Goal: Task Accomplishment & Management: Manage account settings

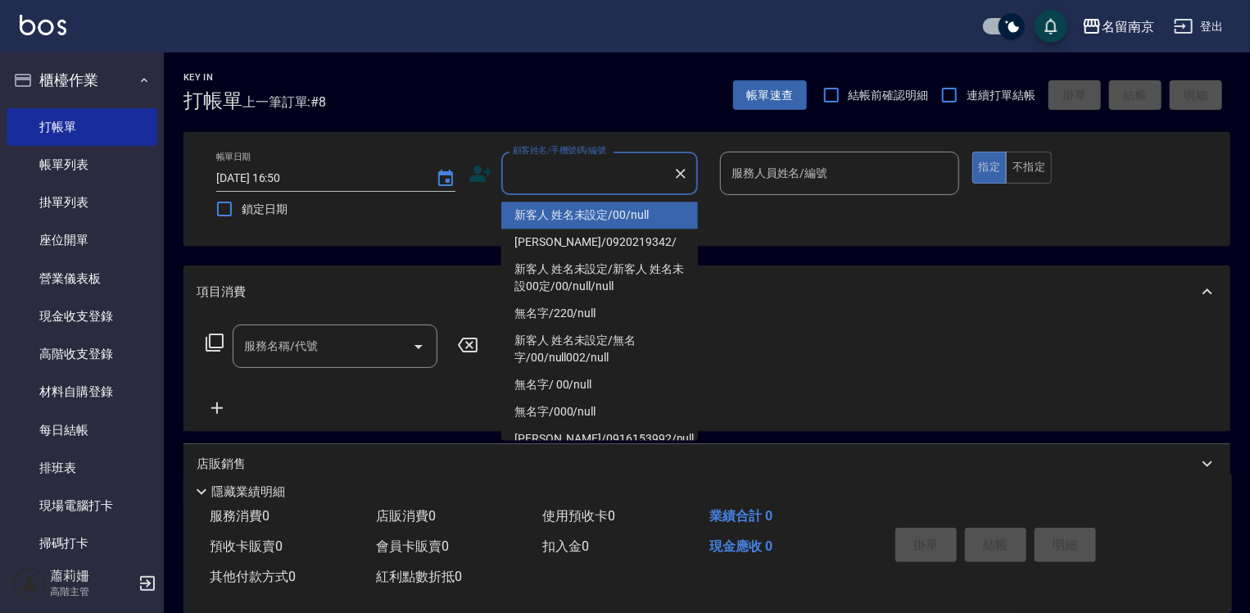
click at [610, 177] on input "顧客姓名/手機號碼/編號" at bounding box center [587, 173] width 157 height 29
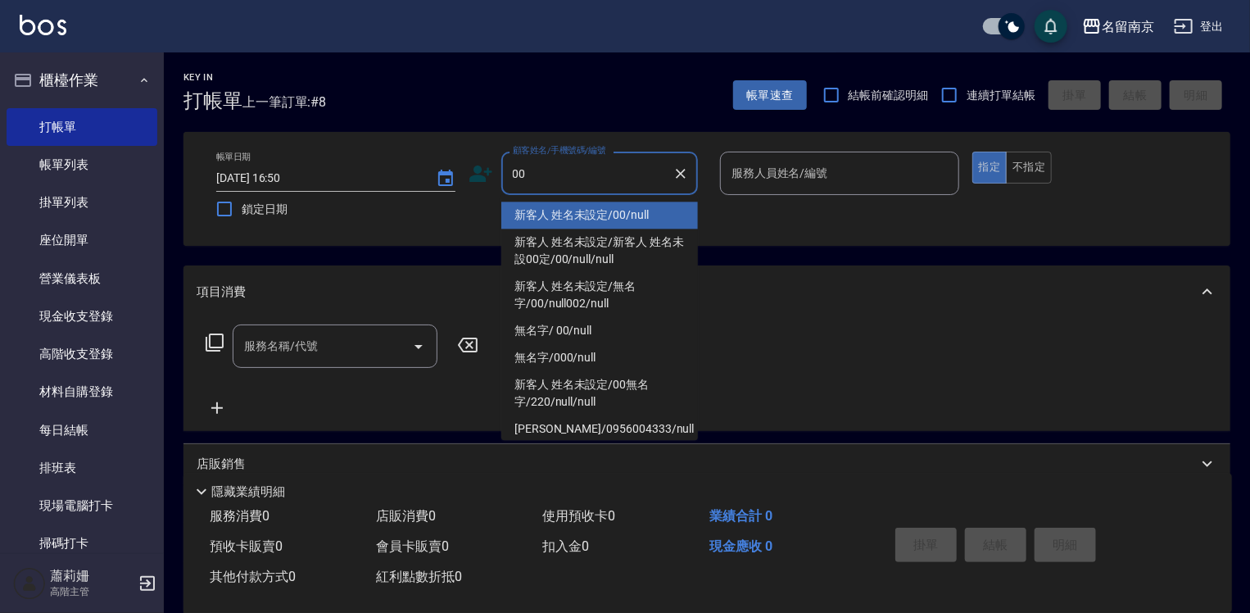
type input "新客人 姓名未設定/00/null"
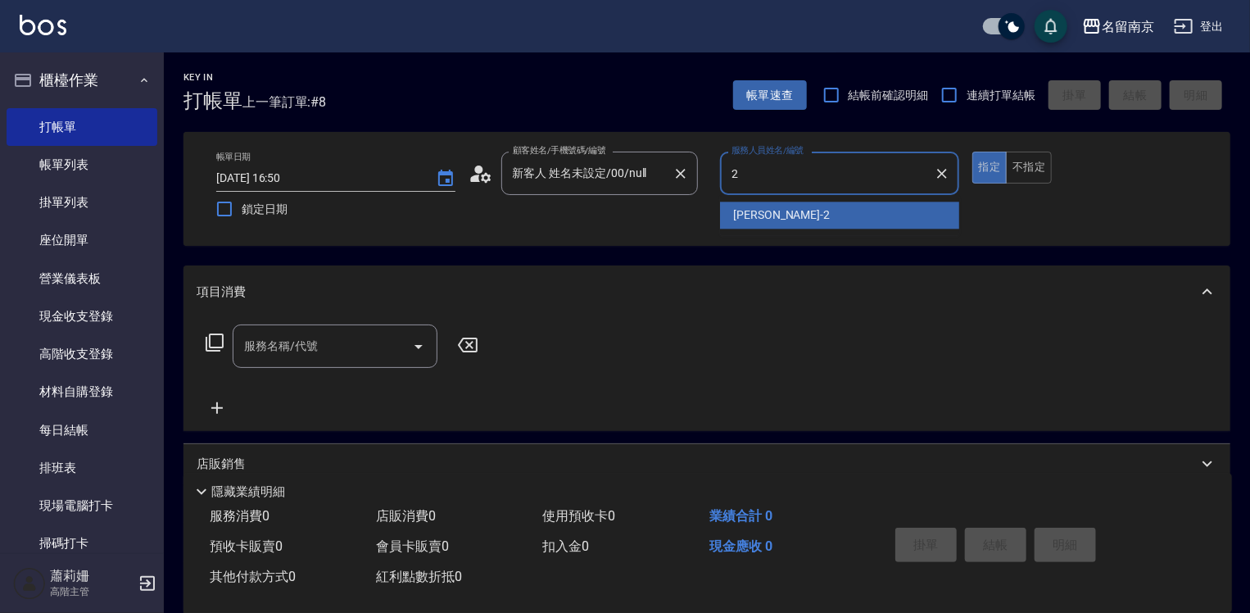
type input "[PERSON_NAME]-2"
type button "true"
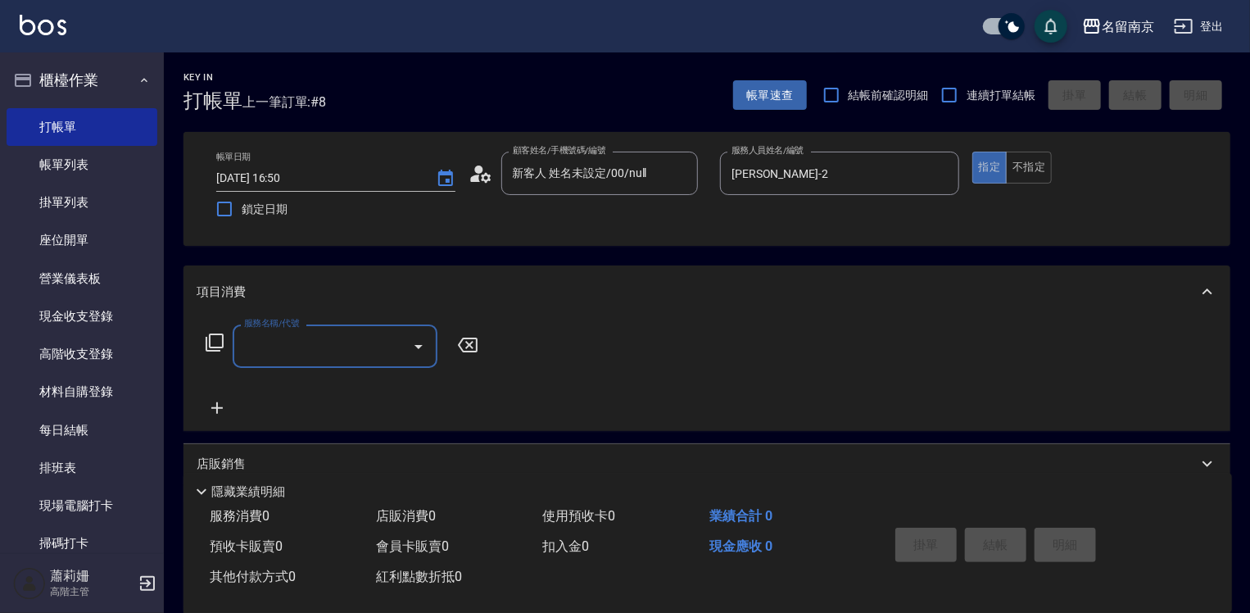
click at [354, 334] on input "服務名稱/代號" at bounding box center [323, 346] width 166 height 29
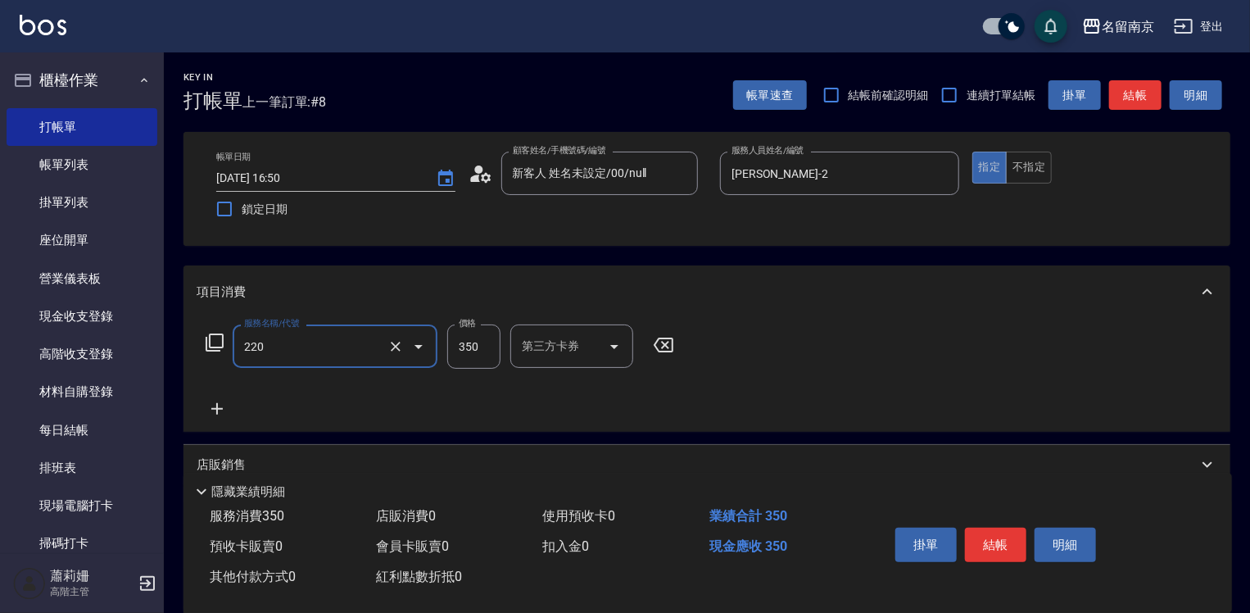
type input "洗髮(220)"
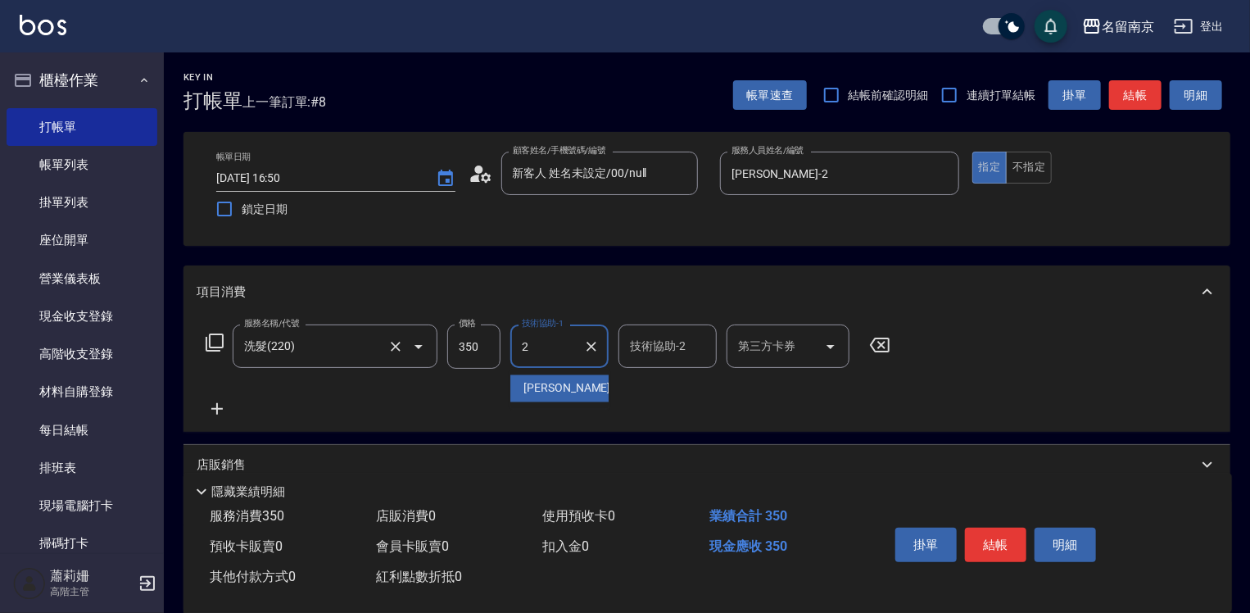
type input "[PERSON_NAME]-2"
click at [214, 410] on icon at bounding box center [216, 408] width 11 height 11
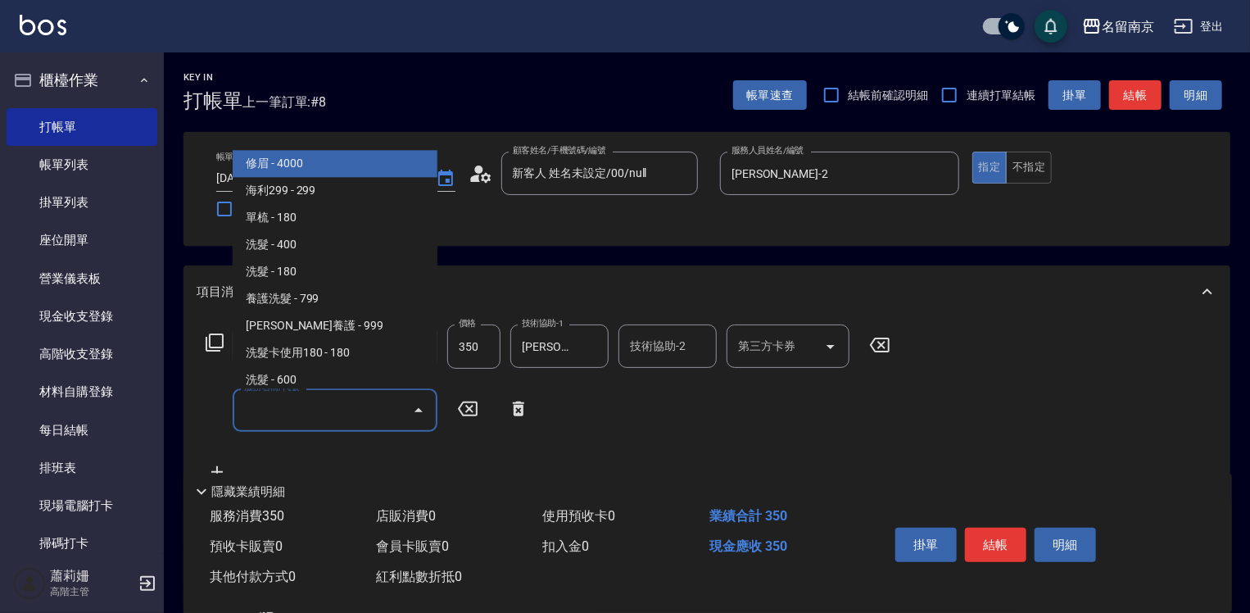
click at [274, 408] on input "服務名稱/代號" at bounding box center [323, 410] width 166 height 29
type input "3"
type input "7"
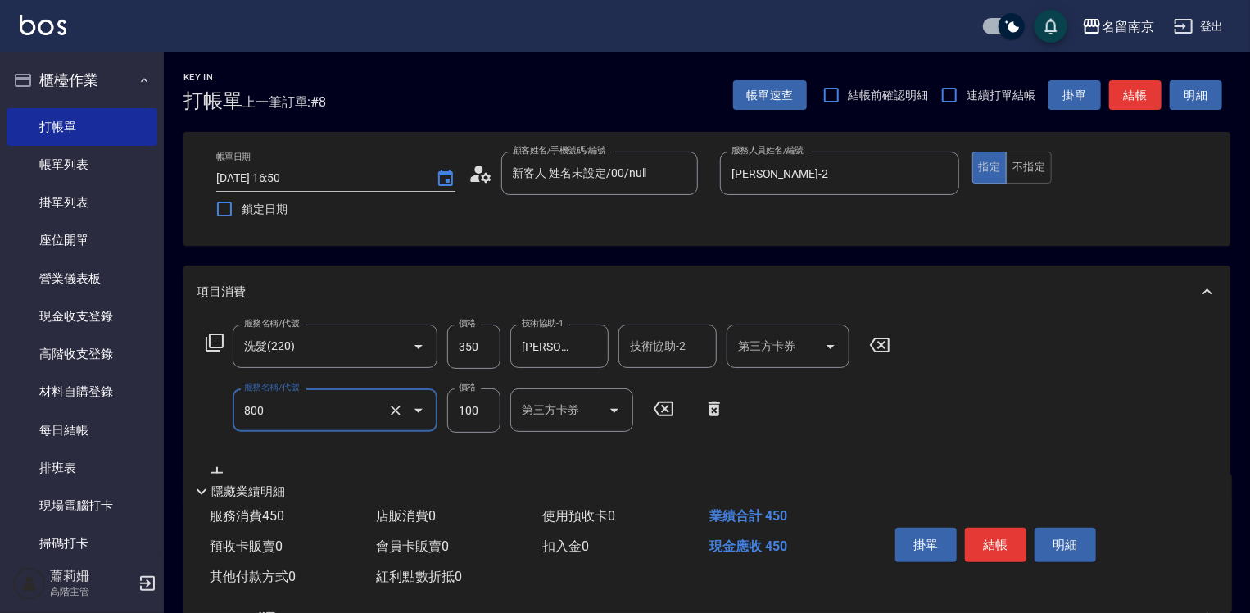
type input "吹捲(800)"
click at [994, 538] on button "結帳" at bounding box center [995, 545] width 61 height 34
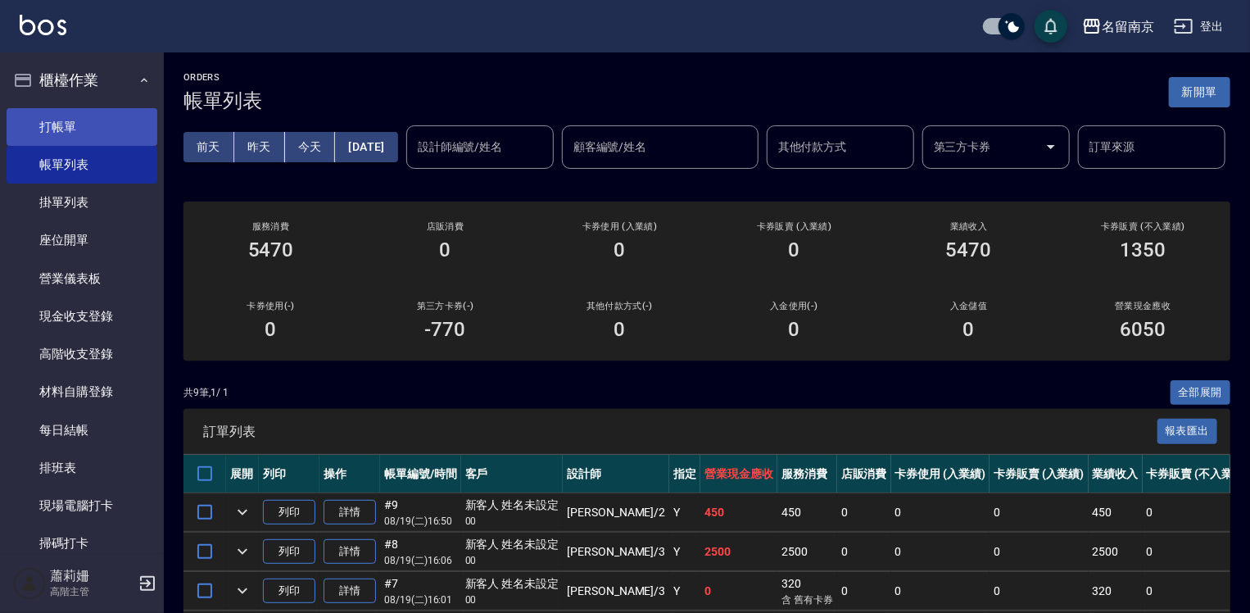
click at [66, 134] on link "打帳單" at bounding box center [82, 127] width 151 height 38
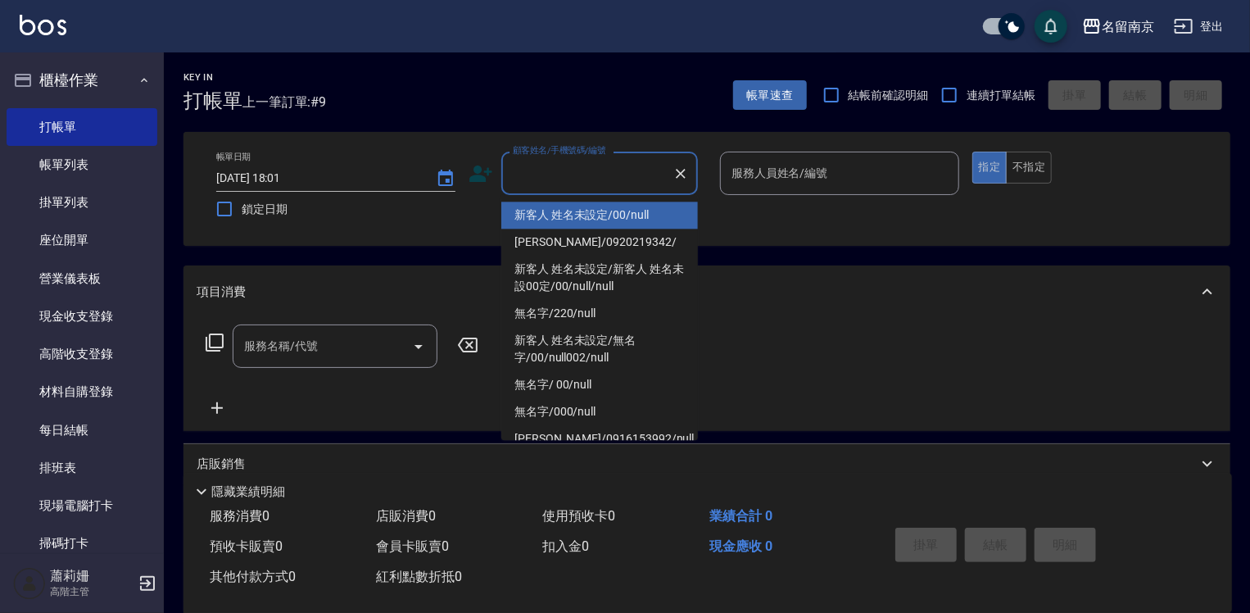
click at [660, 177] on input "顧客姓名/手機號碼/編號" at bounding box center [587, 173] width 157 height 29
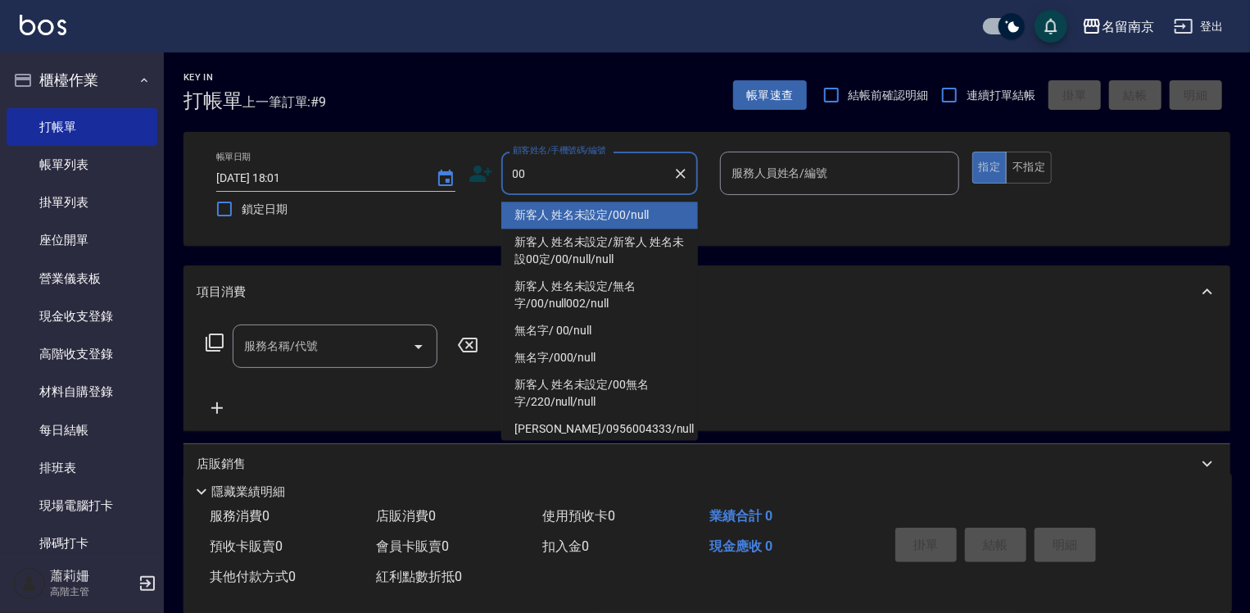
type input "新客人 姓名未設定/00/null"
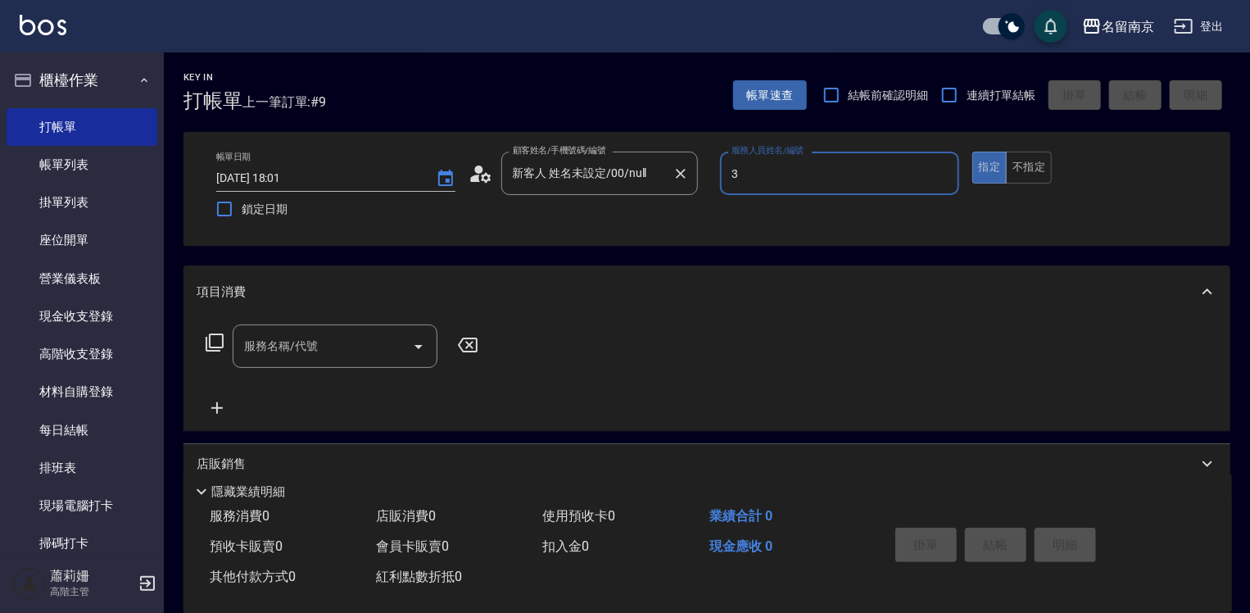
type input "Karen-3"
type button "true"
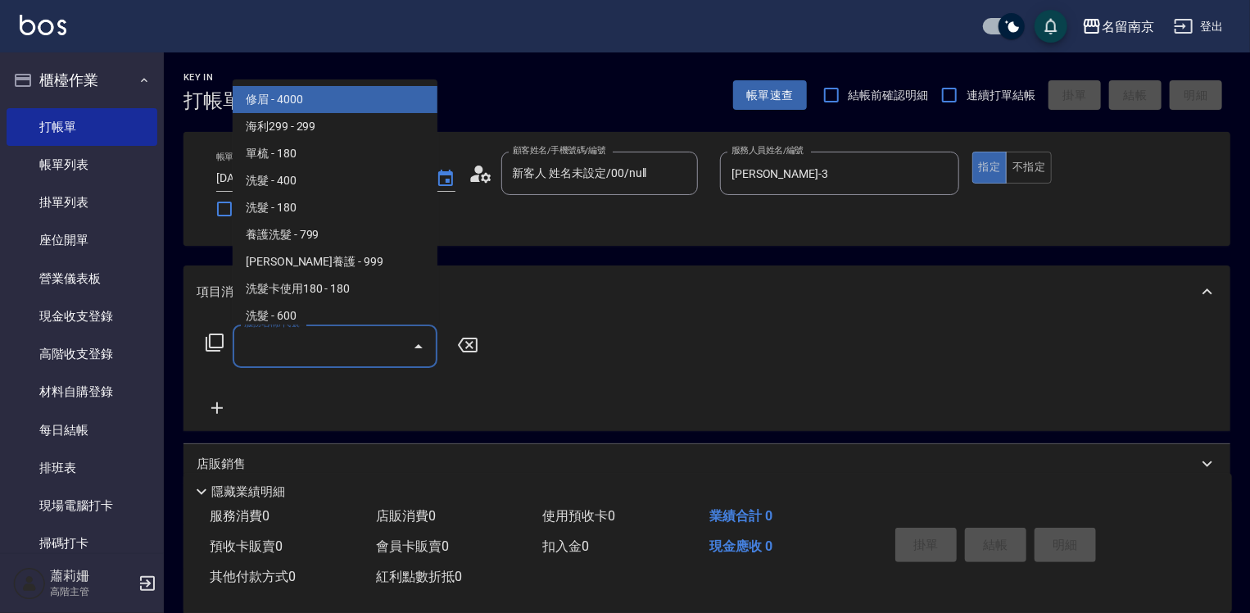
drag, startPoint x: 325, startPoint y: 337, endPoint x: 438, endPoint y: 376, distance: 118.9
click at [345, 345] on input "服務名稱/代號" at bounding box center [323, 346] width 166 height 29
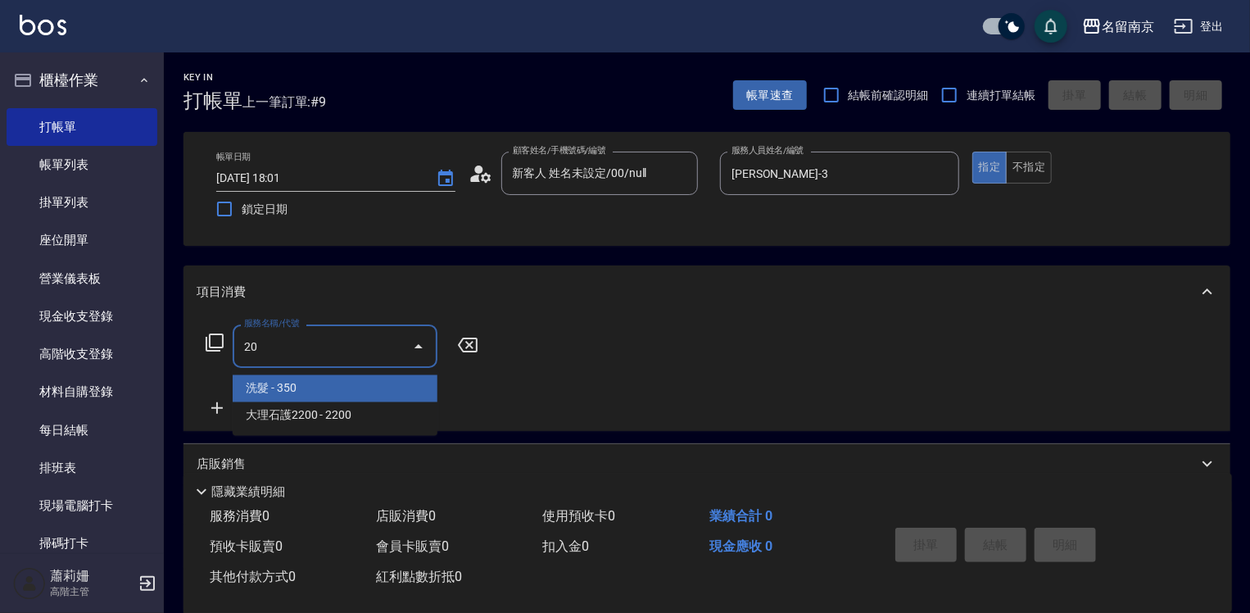
type input "2"
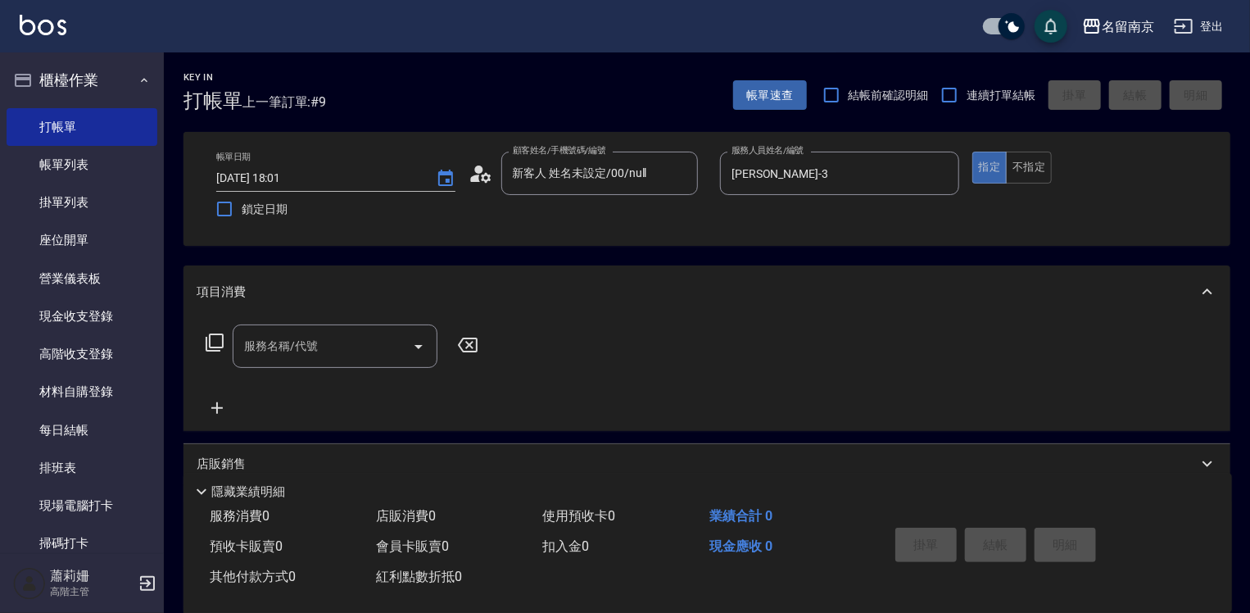
click at [213, 340] on icon at bounding box center [215, 343] width 20 height 20
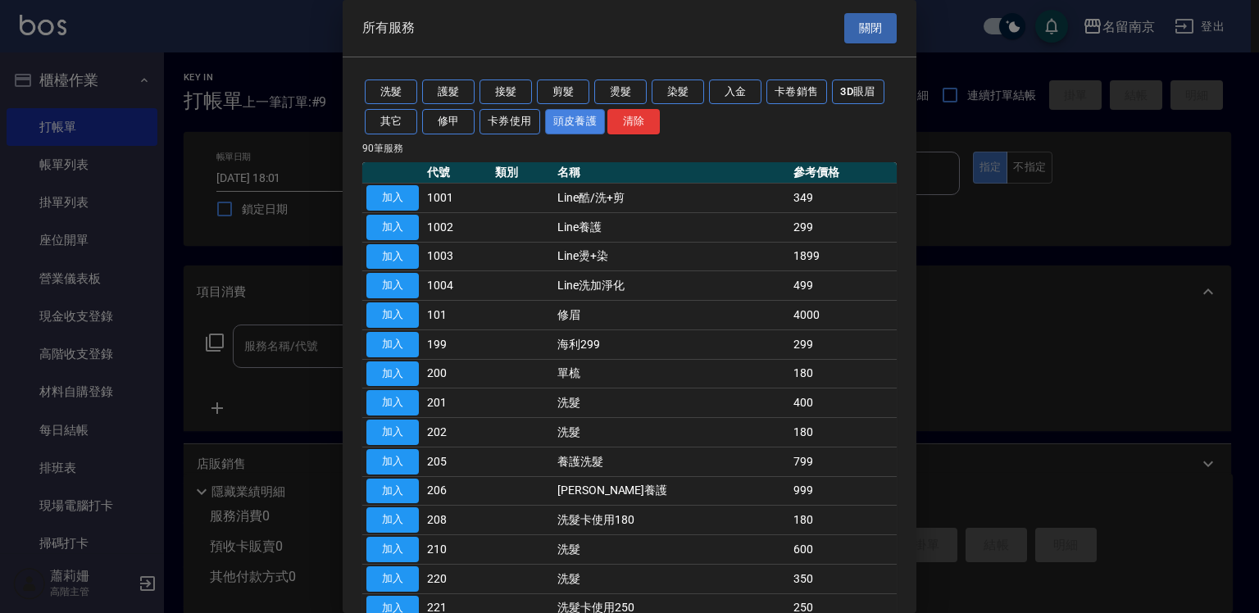
click at [574, 125] on button "頭皮養護" at bounding box center [575, 121] width 61 height 25
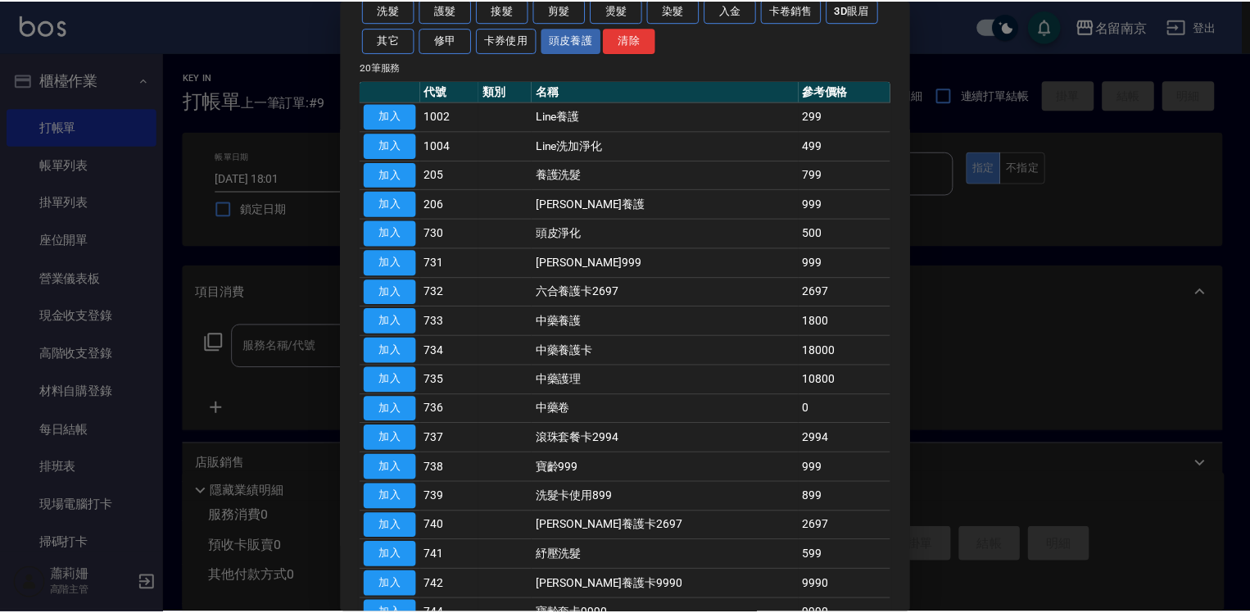
scroll to position [243, 0]
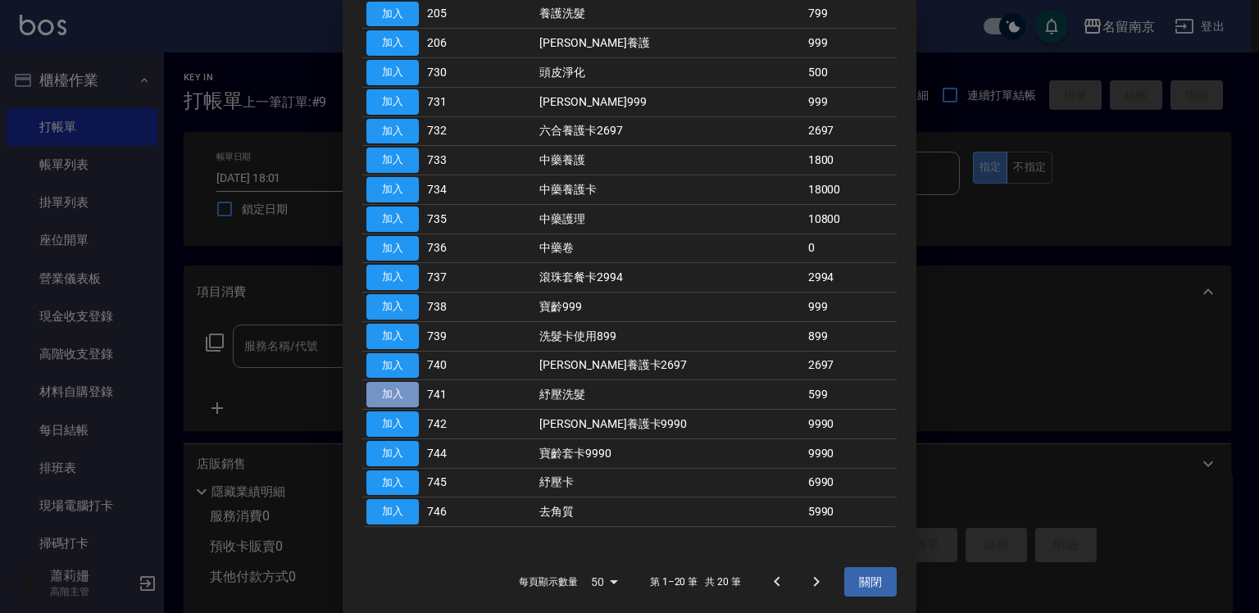
click at [405, 390] on button "加入" at bounding box center [392, 394] width 52 height 25
type input "紓壓洗髮(741)"
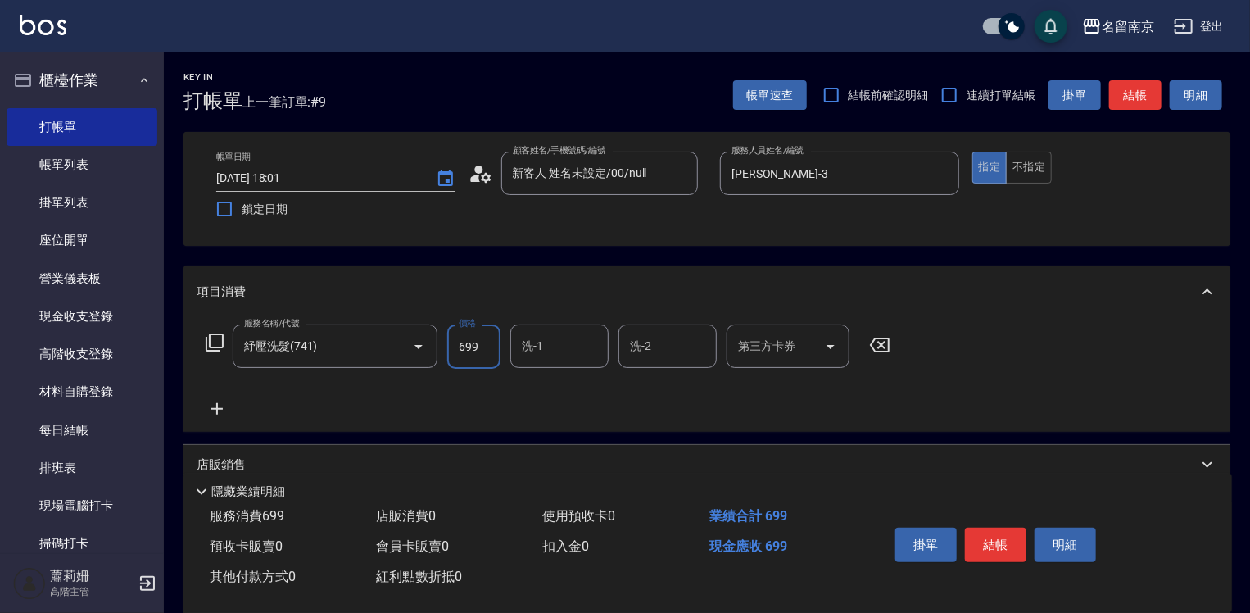
type input "699"
type input "Karen-3"
click at [216, 403] on icon at bounding box center [216, 408] width 11 height 11
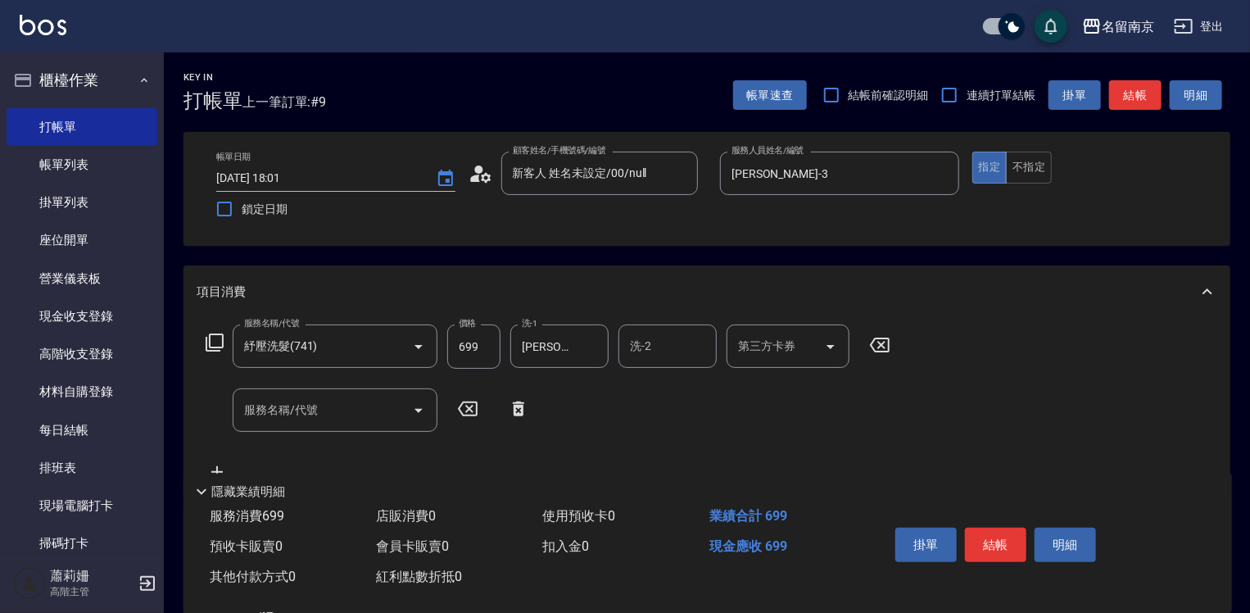
click at [213, 340] on icon at bounding box center [215, 343] width 20 height 20
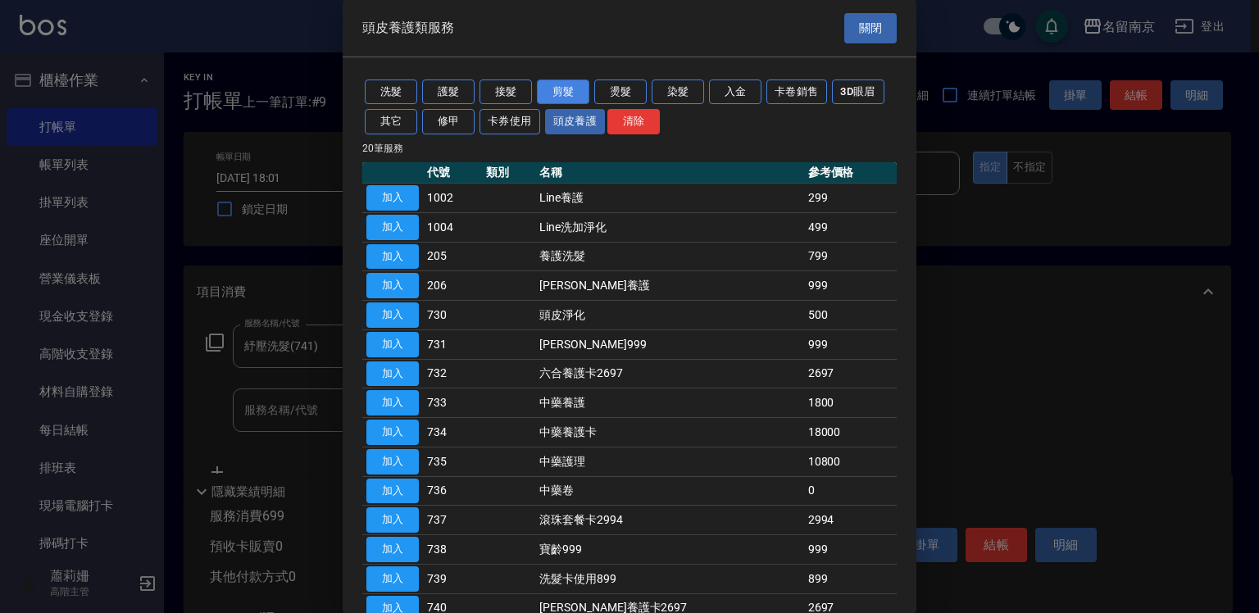
click at [570, 89] on button "剪髮" at bounding box center [563, 91] width 52 height 25
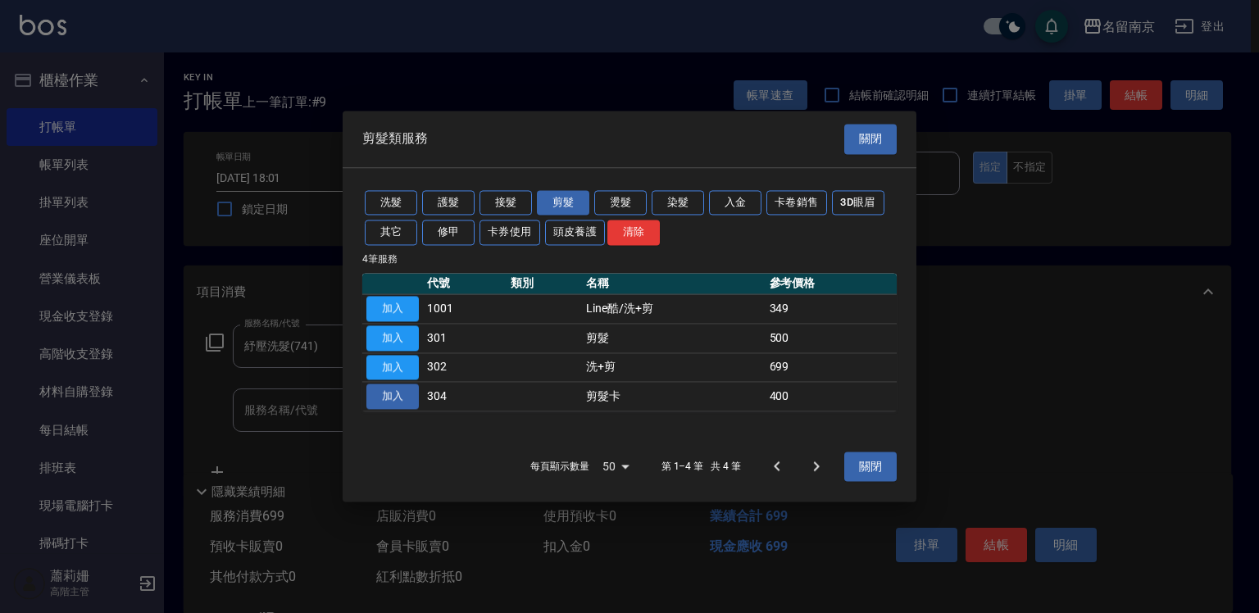
click at [387, 397] on button "加入" at bounding box center [392, 396] width 52 height 25
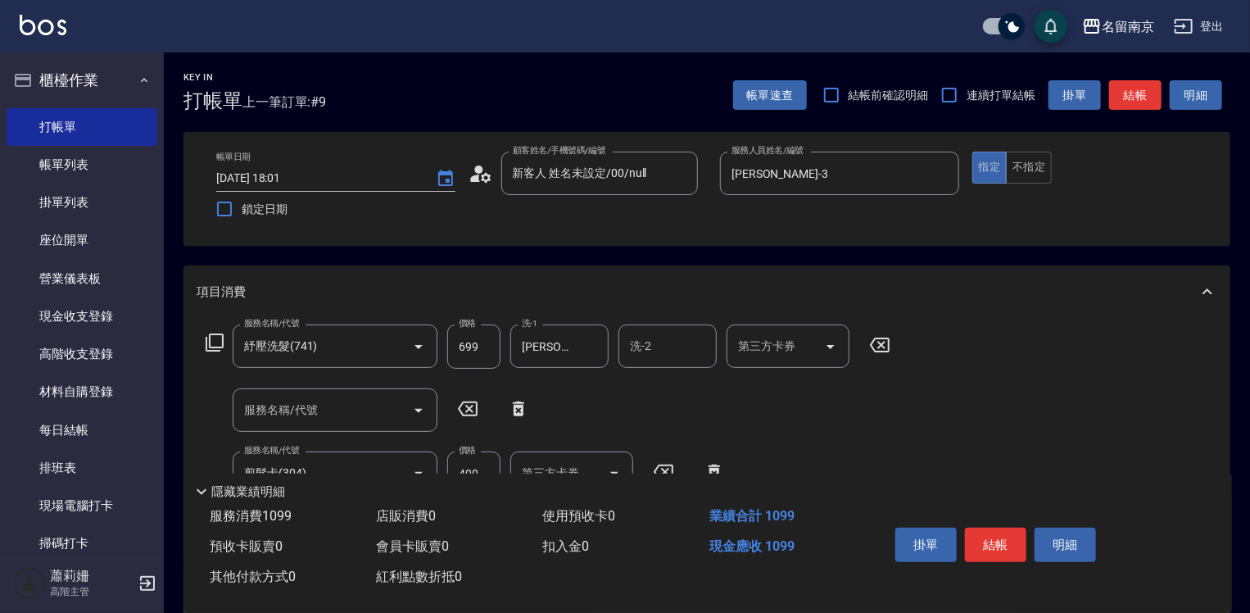
scroll to position [82, 0]
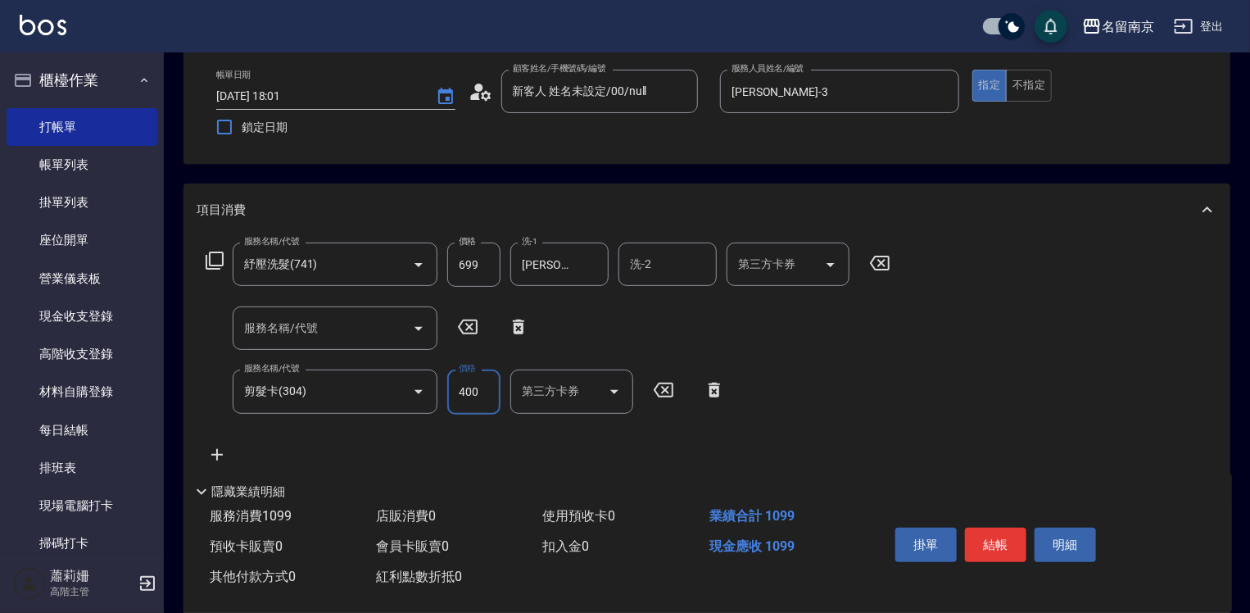
drag, startPoint x: 470, startPoint y: 398, endPoint x: 515, endPoint y: 399, distance: 44.3
click at [470, 398] on input "400" at bounding box center [473, 392] width 53 height 44
type input "450"
click at [547, 390] on input "第三方卡券" at bounding box center [560, 391] width 84 height 29
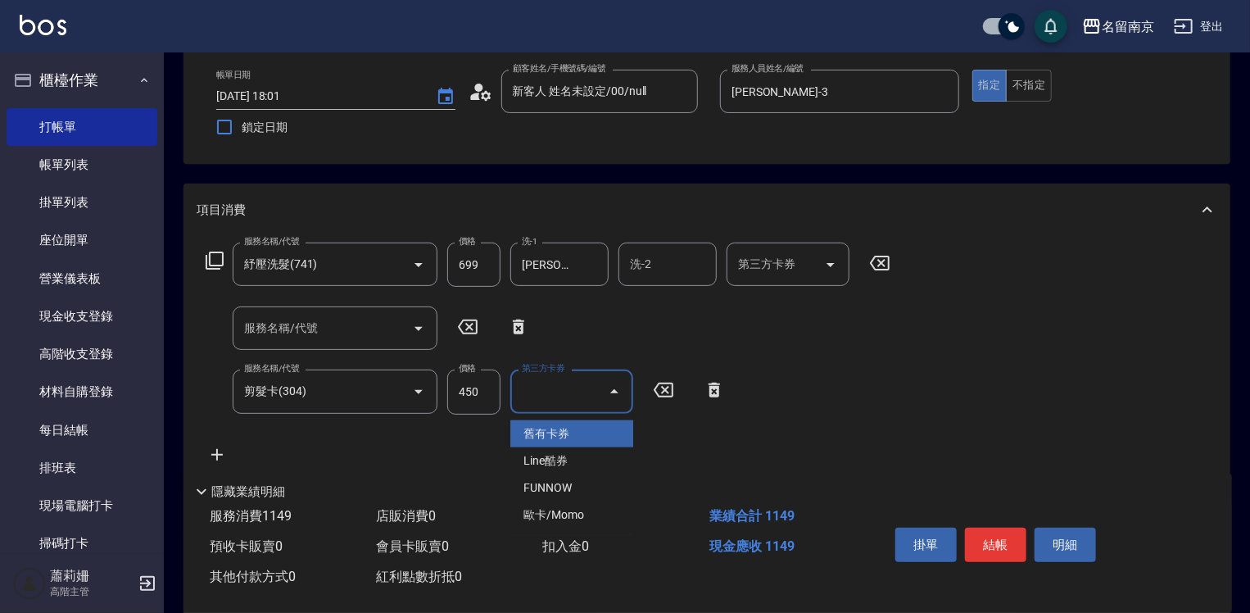
click at [569, 434] on span "舊有卡券" at bounding box center [571, 433] width 123 height 27
type input "舊有卡券"
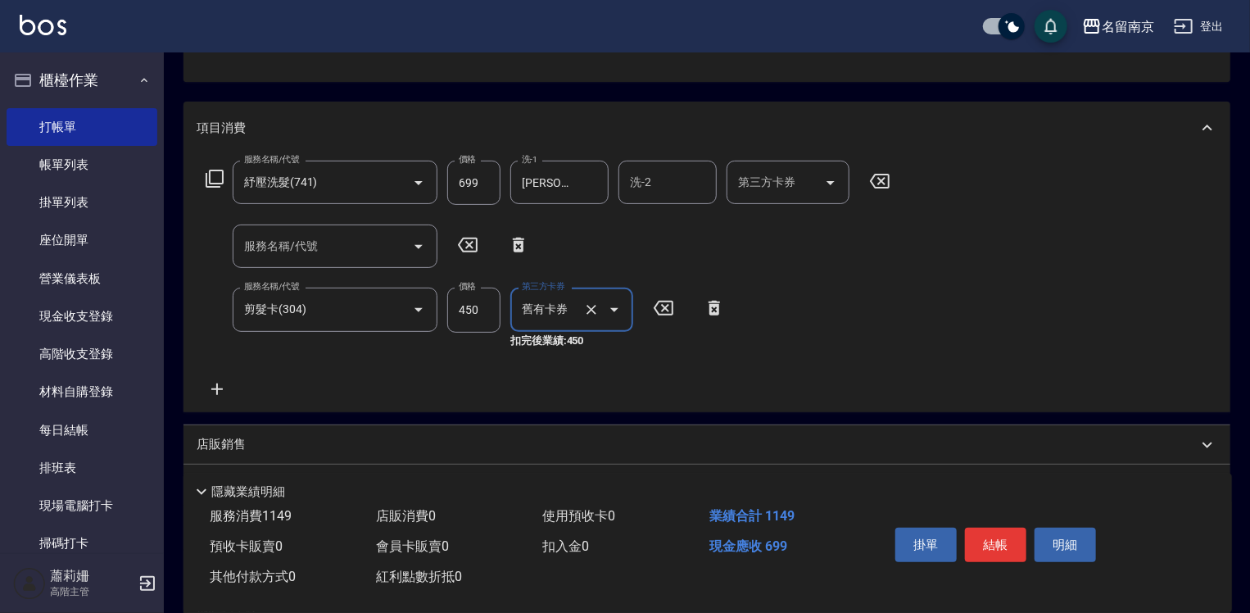
scroll to position [246, 0]
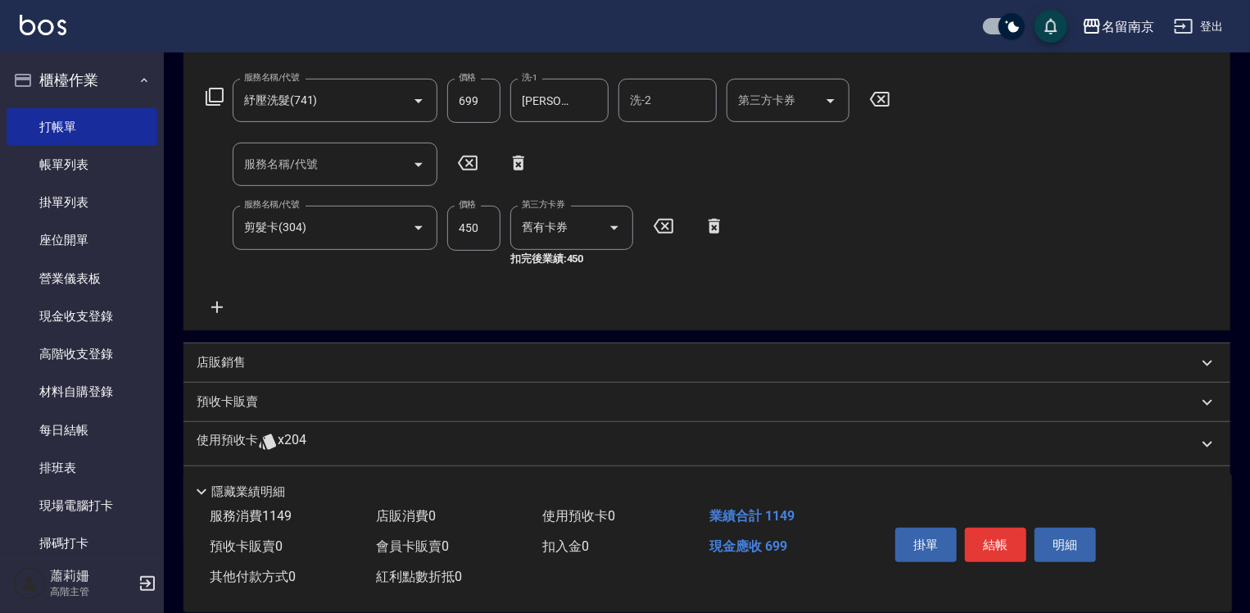
click at [220, 302] on icon at bounding box center [217, 307] width 41 height 20
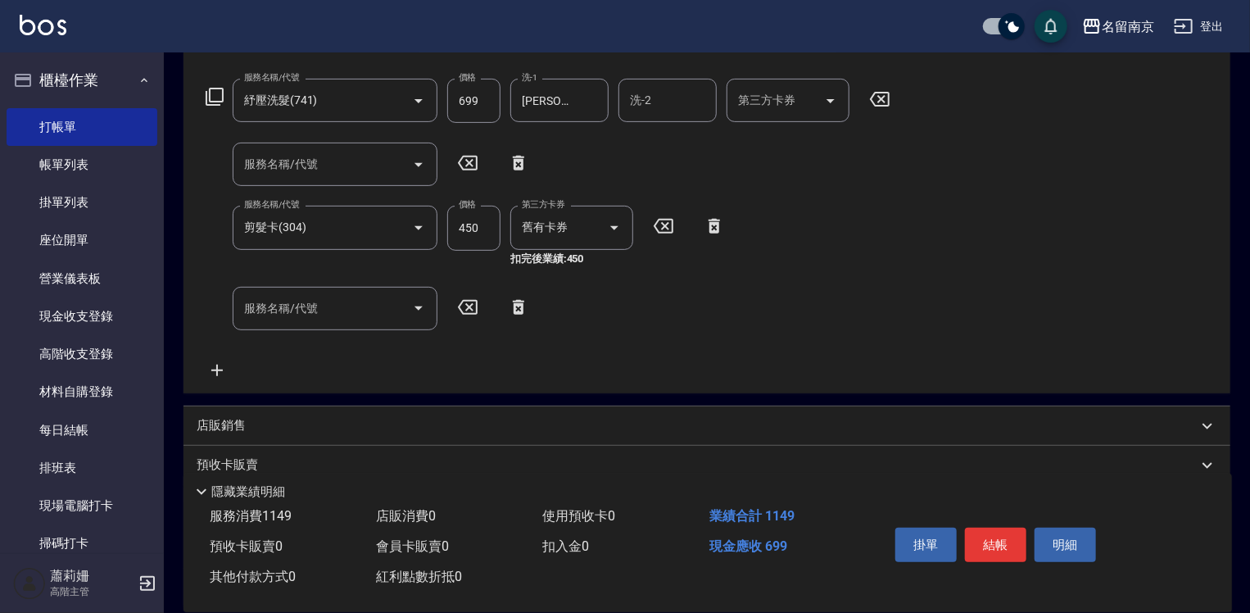
click at [518, 308] on icon at bounding box center [518, 307] width 41 height 20
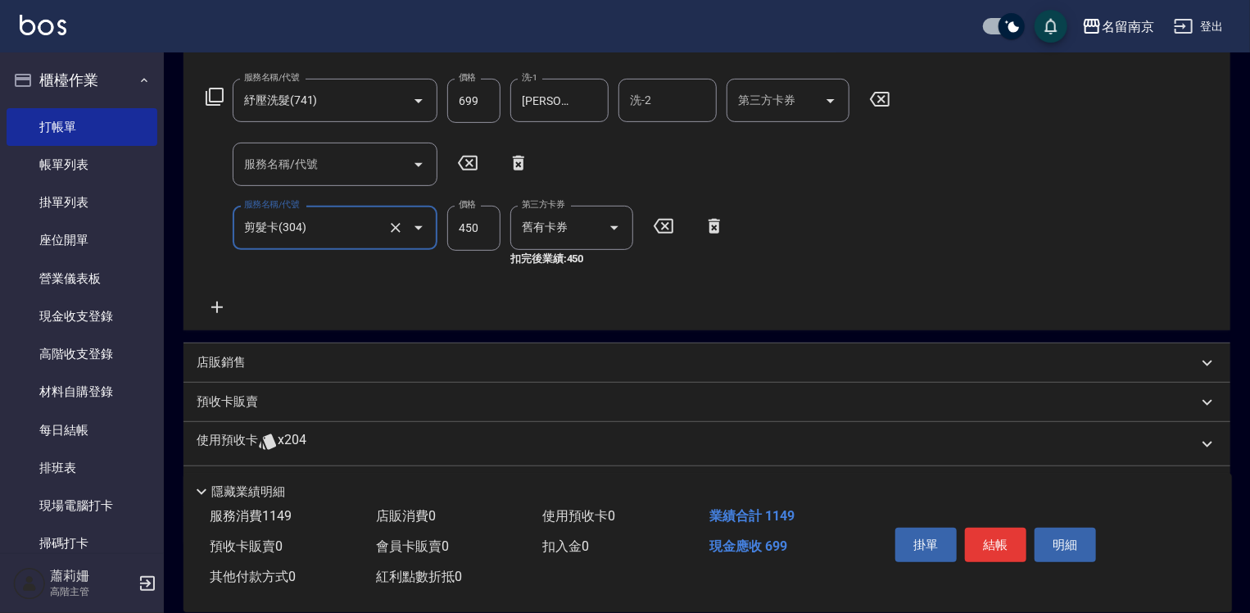
scroll to position [333, 0]
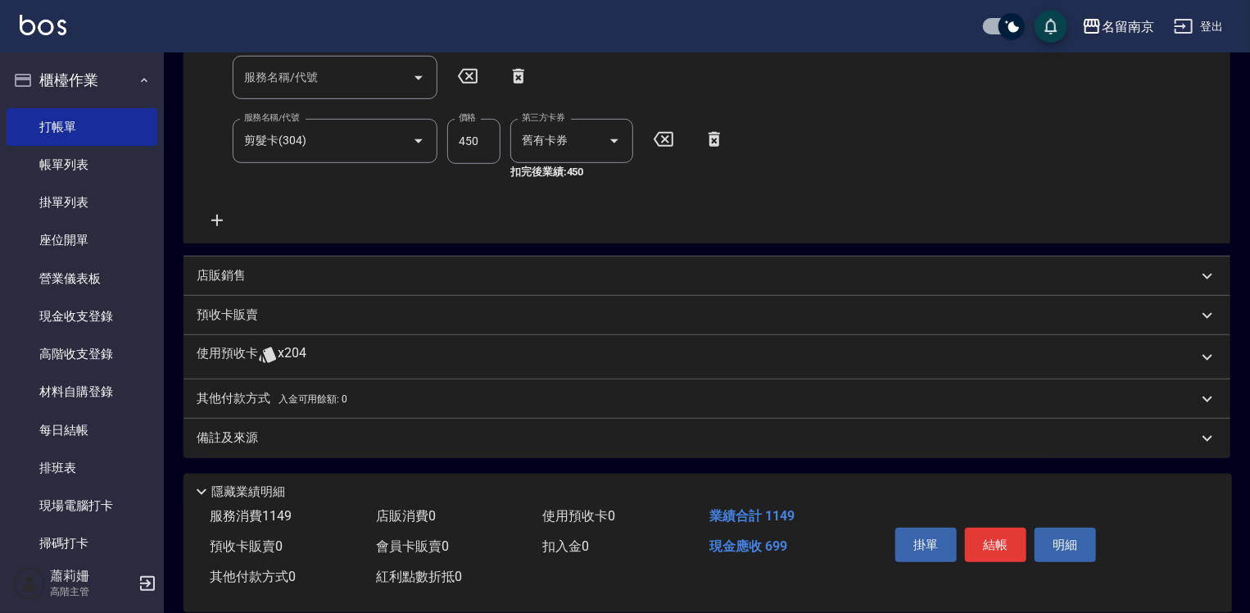
click at [233, 315] on p "預收卡販賣" at bounding box center [227, 314] width 61 height 17
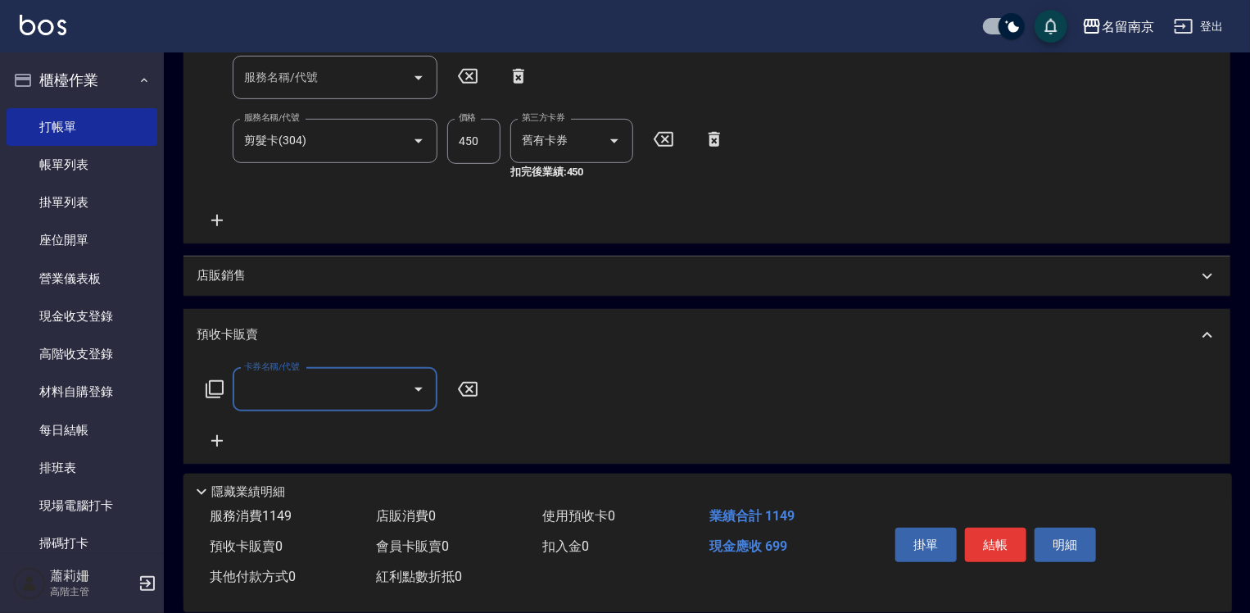
scroll to position [0, 0]
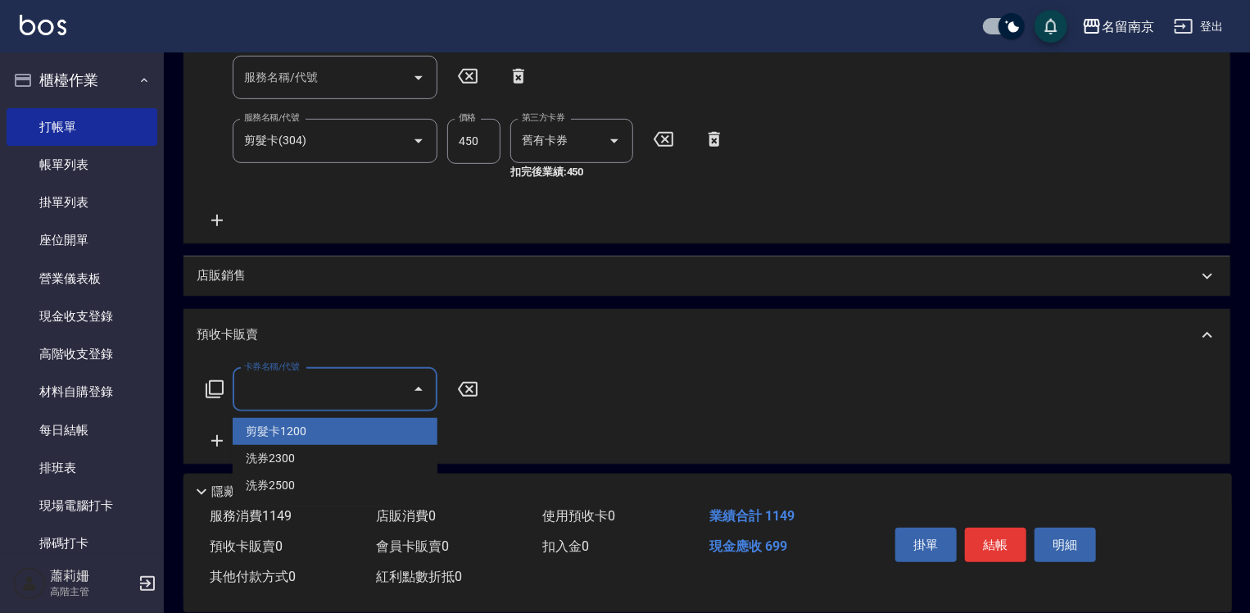
click at [256, 397] on input "卡券名稱/代號" at bounding box center [323, 389] width 166 height 29
click at [295, 436] on span "剪髮卡1200" at bounding box center [335, 431] width 205 height 27
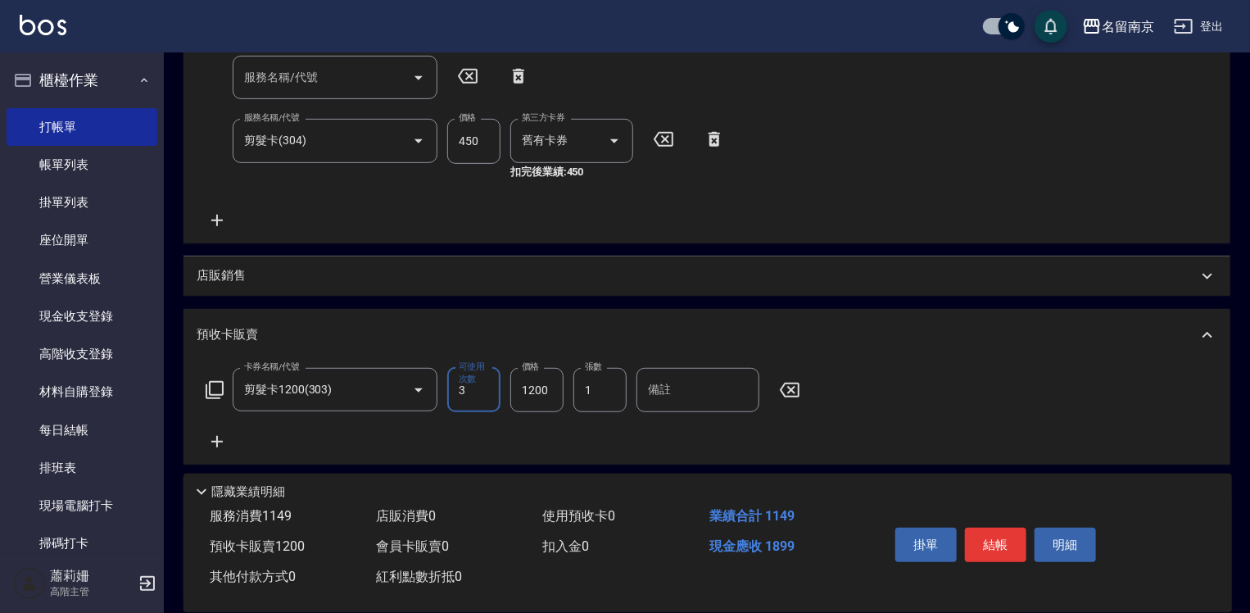
type input "剪髮卡1200(303)"
click at [545, 391] on input "1200" at bounding box center [536, 390] width 53 height 44
type input "1350"
click at [991, 533] on button "結帳" at bounding box center [995, 545] width 61 height 34
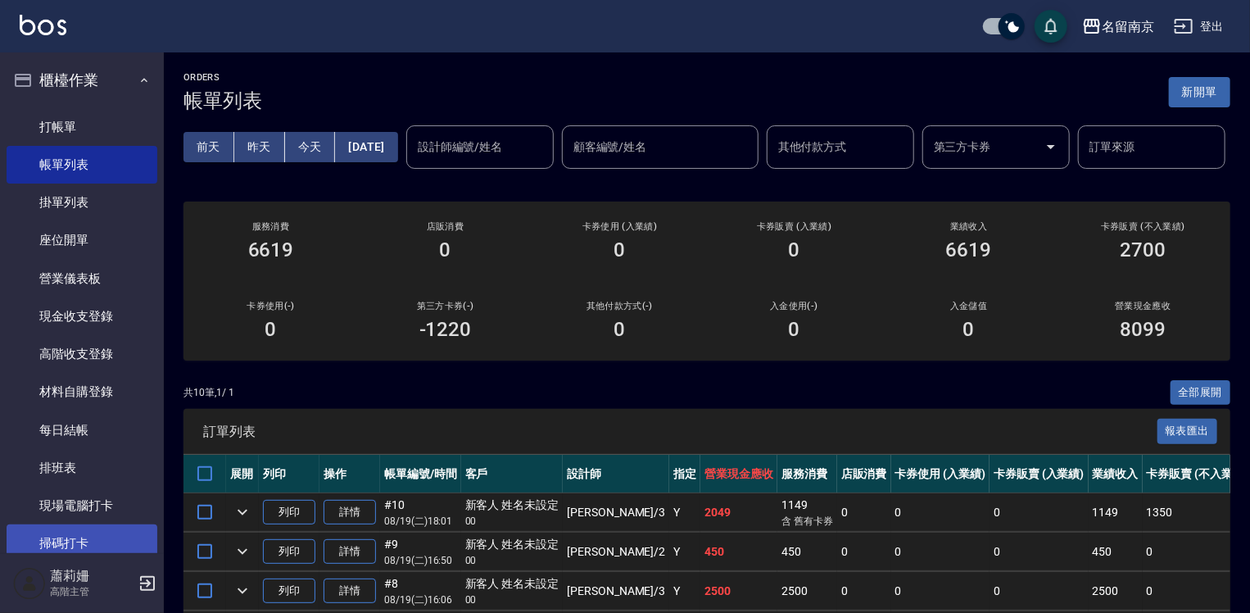
scroll to position [164, 0]
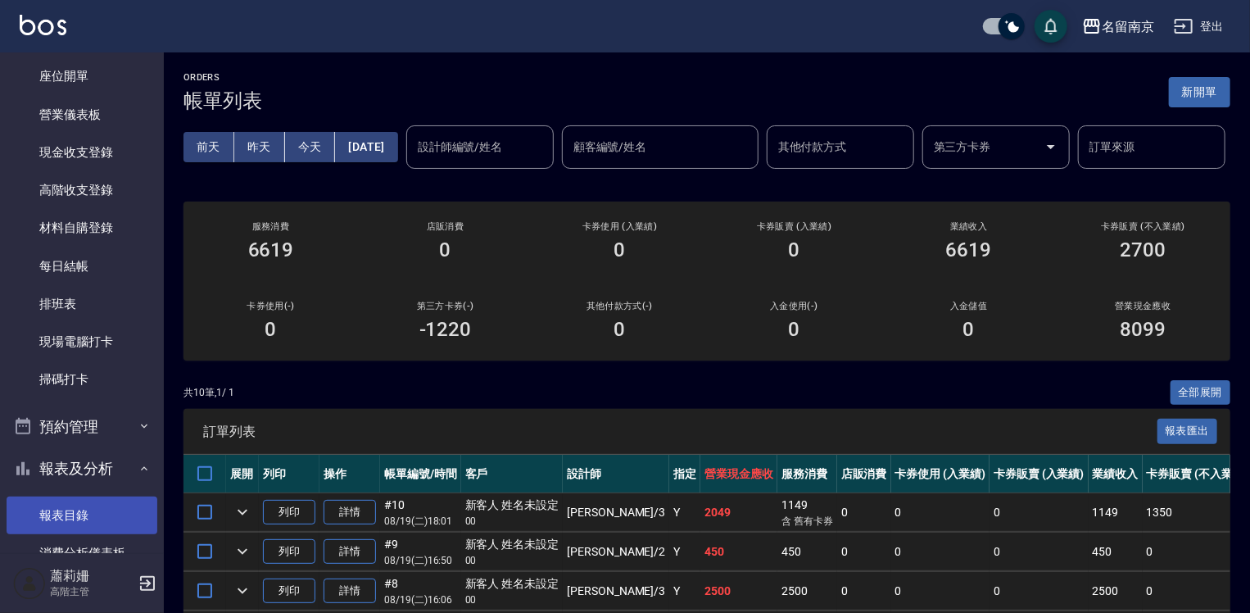
click at [96, 527] on link "報表目錄" at bounding box center [82, 516] width 151 height 38
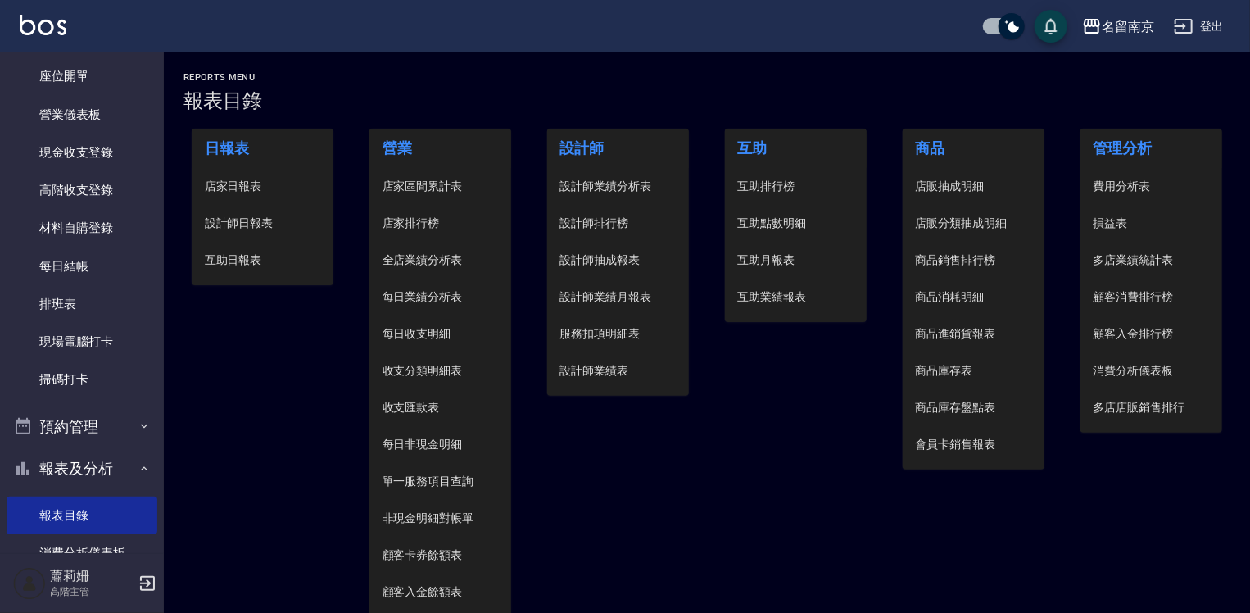
click at [223, 229] on span "設計師日報表" at bounding box center [263, 223] width 116 height 17
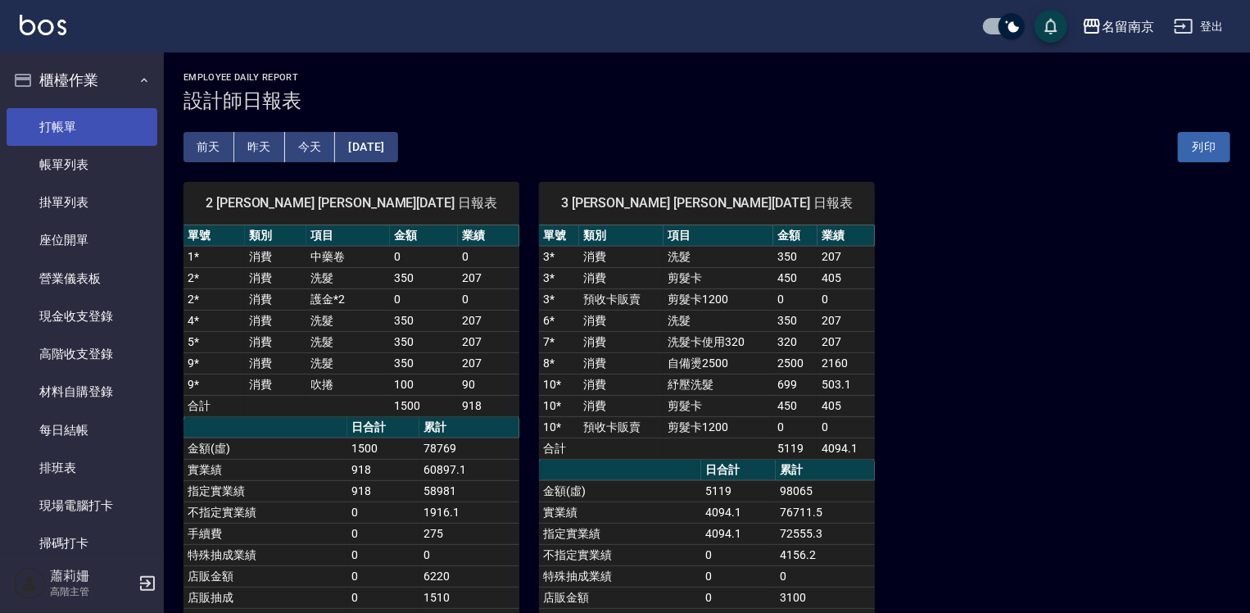
click at [85, 117] on link "打帳單" at bounding box center [82, 127] width 151 height 38
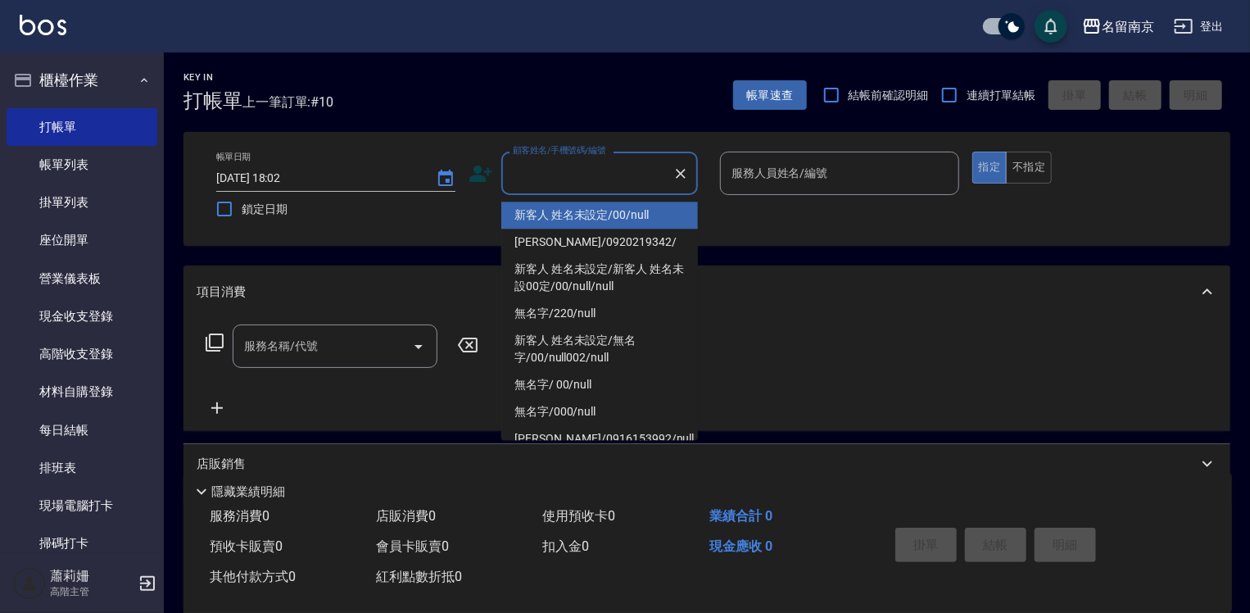
click at [652, 186] on input "顧客姓名/手機號碼/編號" at bounding box center [587, 173] width 157 height 29
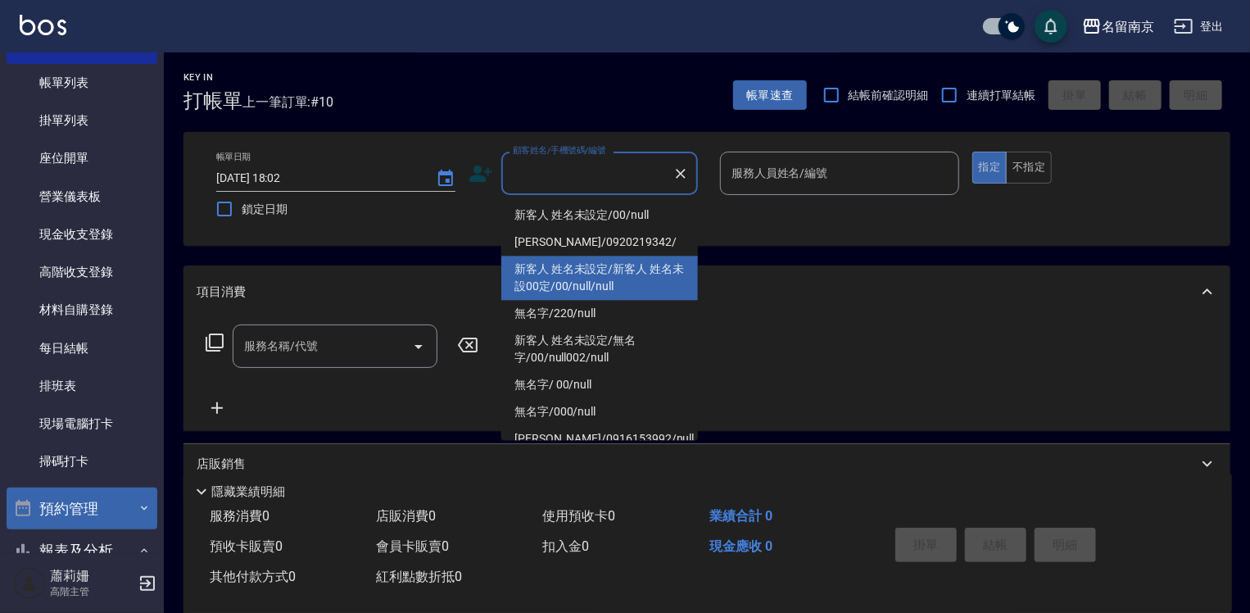
scroll to position [246, 0]
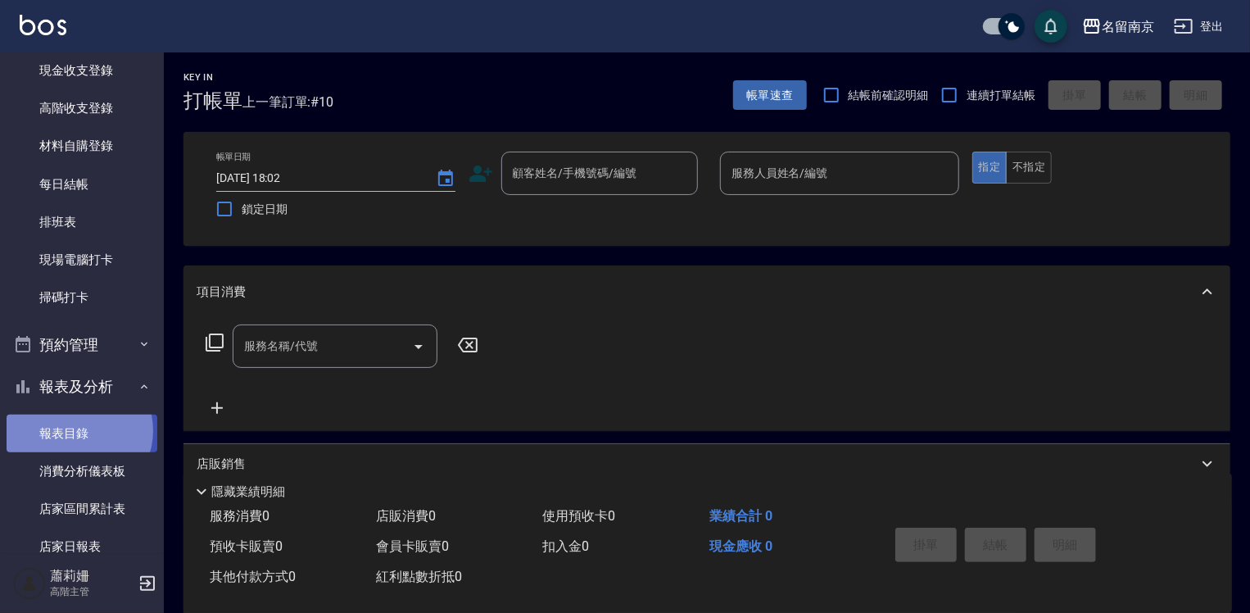
click at [75, 430] on link "報表目錄" at bounding box center [82, 434] width 151 height 38
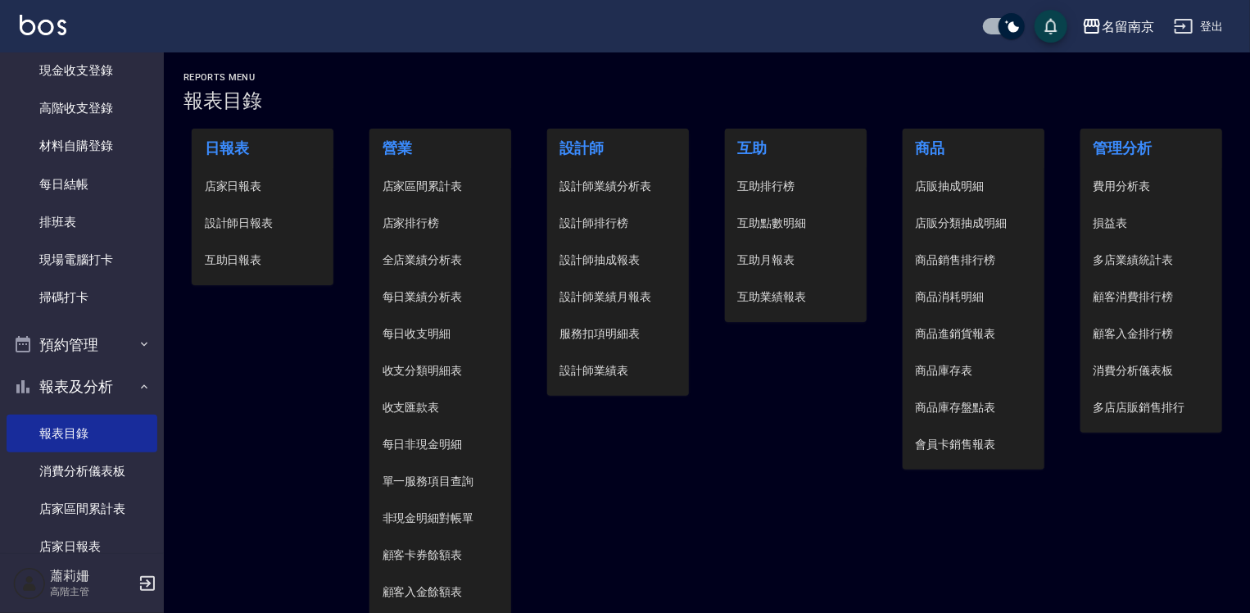
click at [258, 224] on span "設計師日報表" at bounding box center [263, 223] width 116 height 17
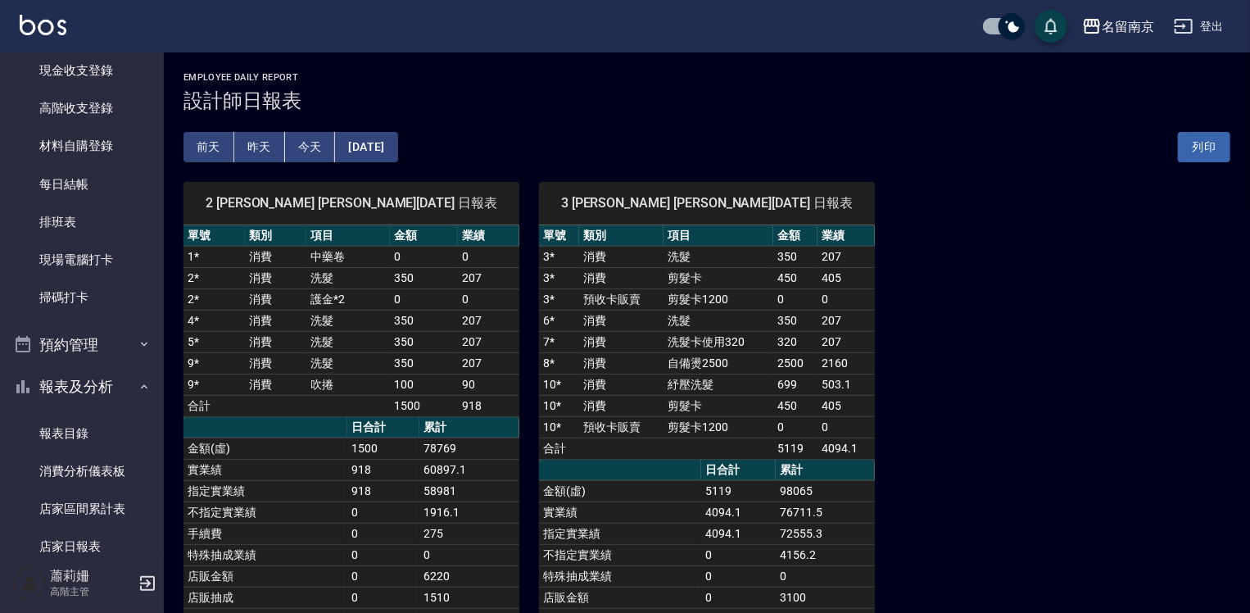
scroll to position [243, 0]
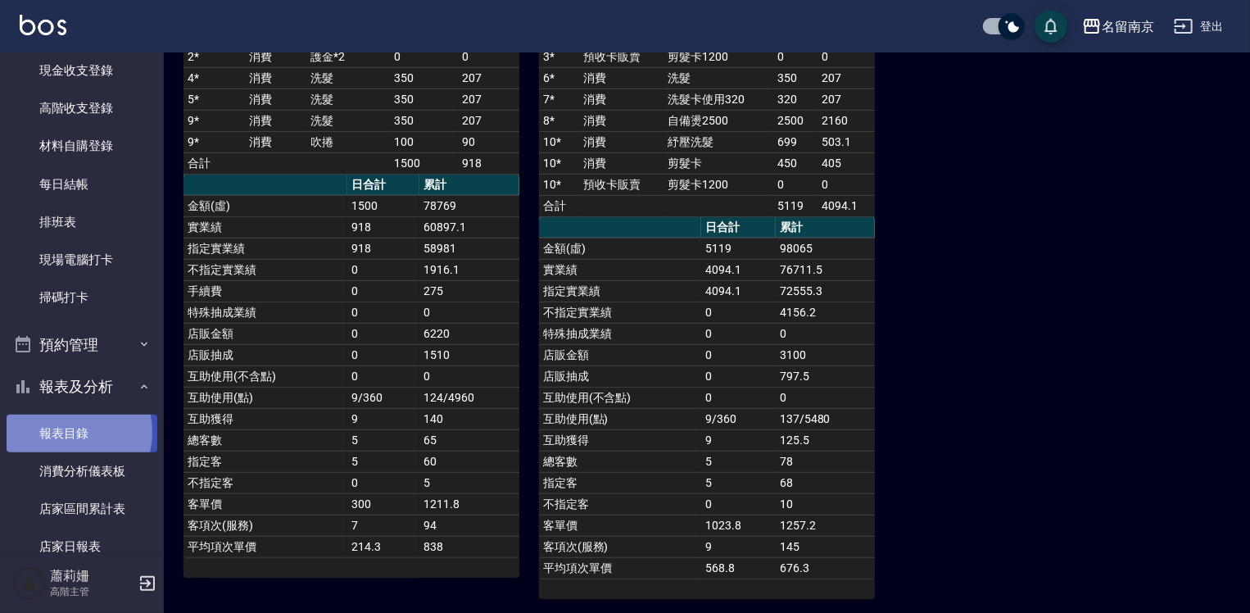
click at [64, 432] on link "報表目錄" at bounding box center [82, 434] width 151 height 38
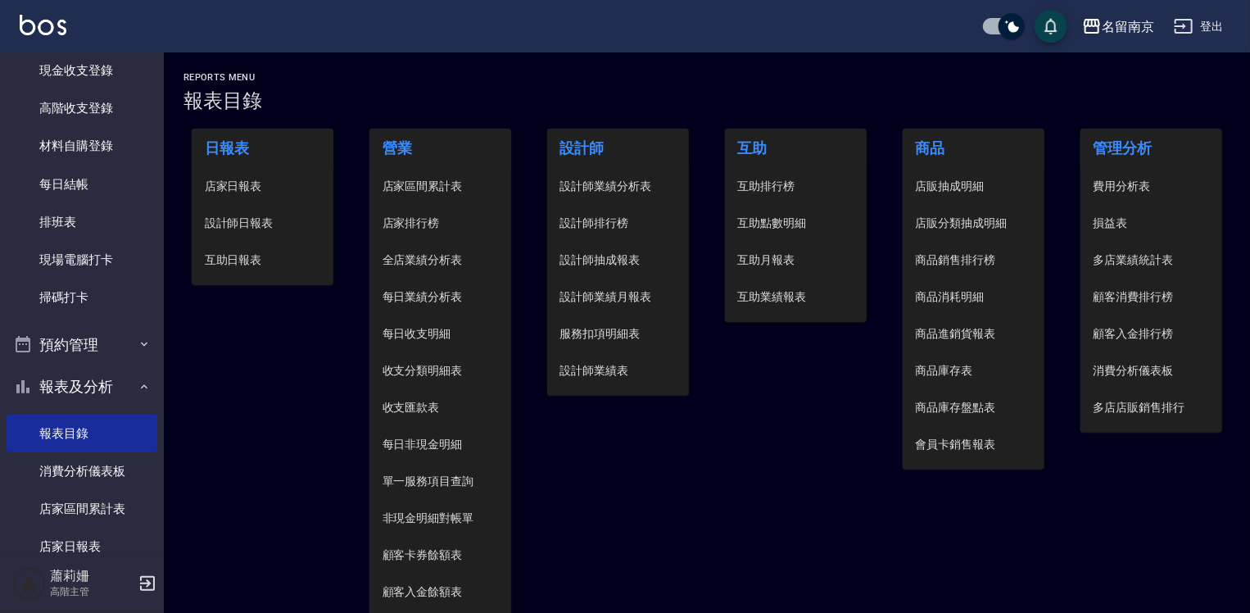
click at [259, 220] on span "設計師日報表" at bounding box center [263, 223] width 116 height 17
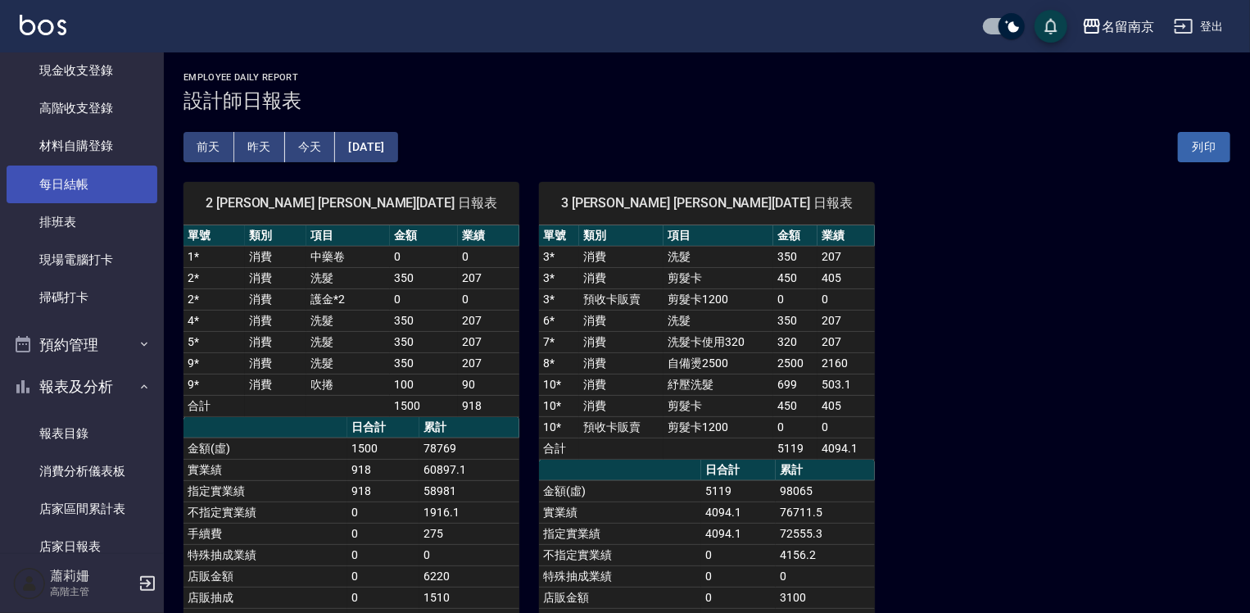
click at [111, 182] on link "每日結帳" at bounding box center [82, 185] width 151 height 38
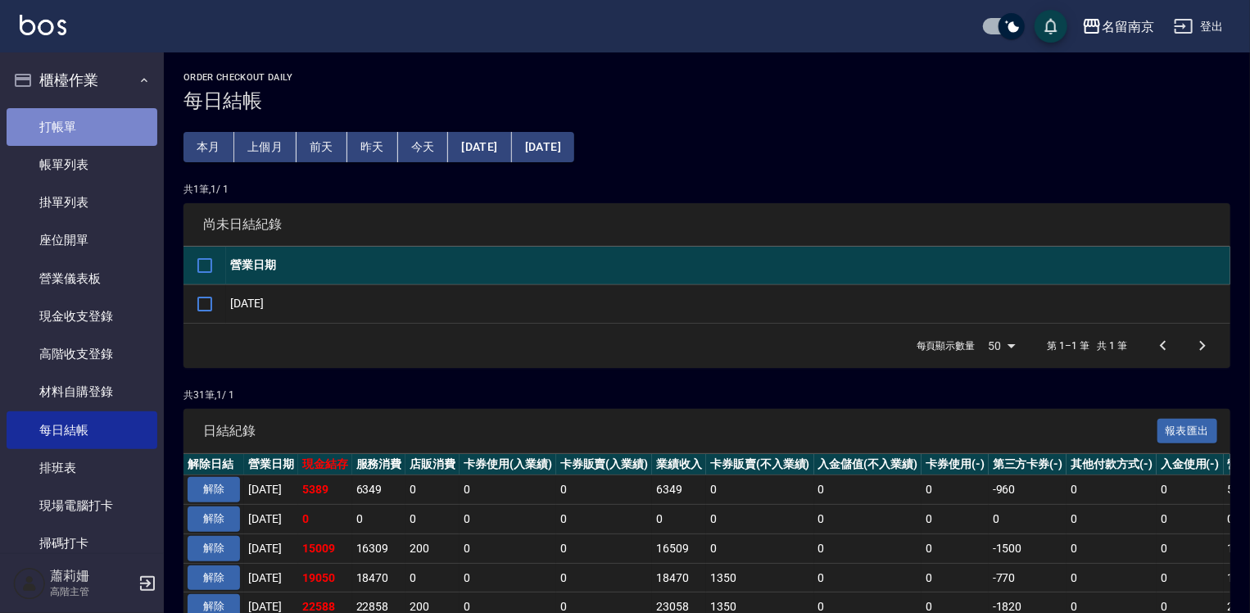
click at [117, 123] on link "打帳單" at bounding box center [82, 127] width 151 height 38
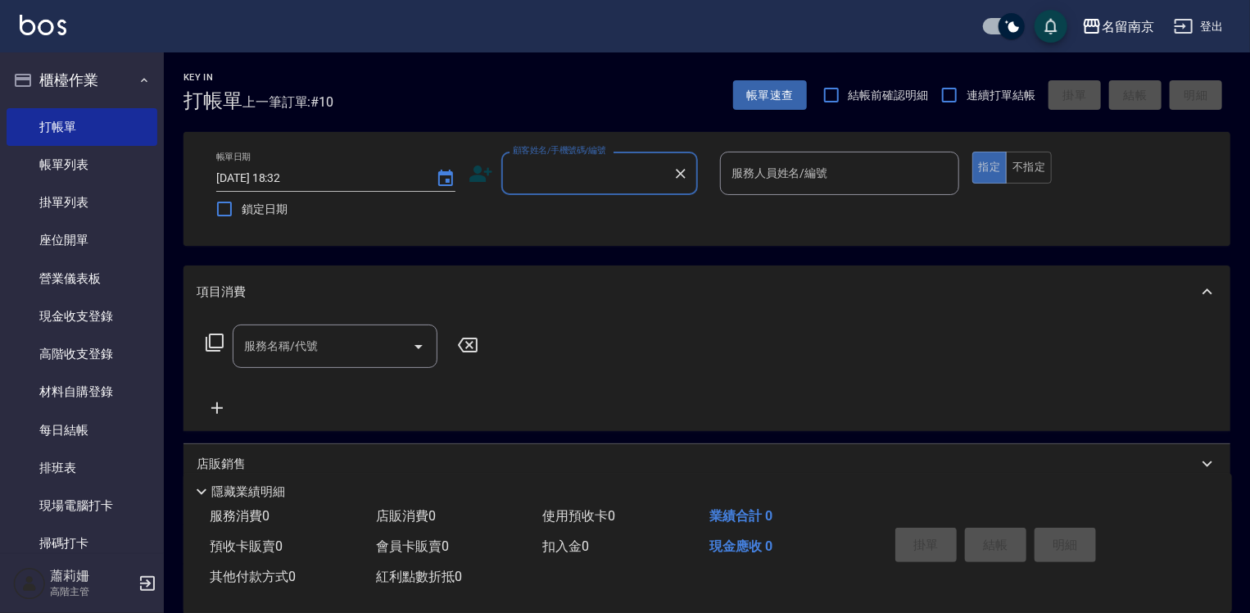
click at [623, 182] on input "顧客姓名/手機號碼/編號" at bounding box center [587, 173] width 157 height 29
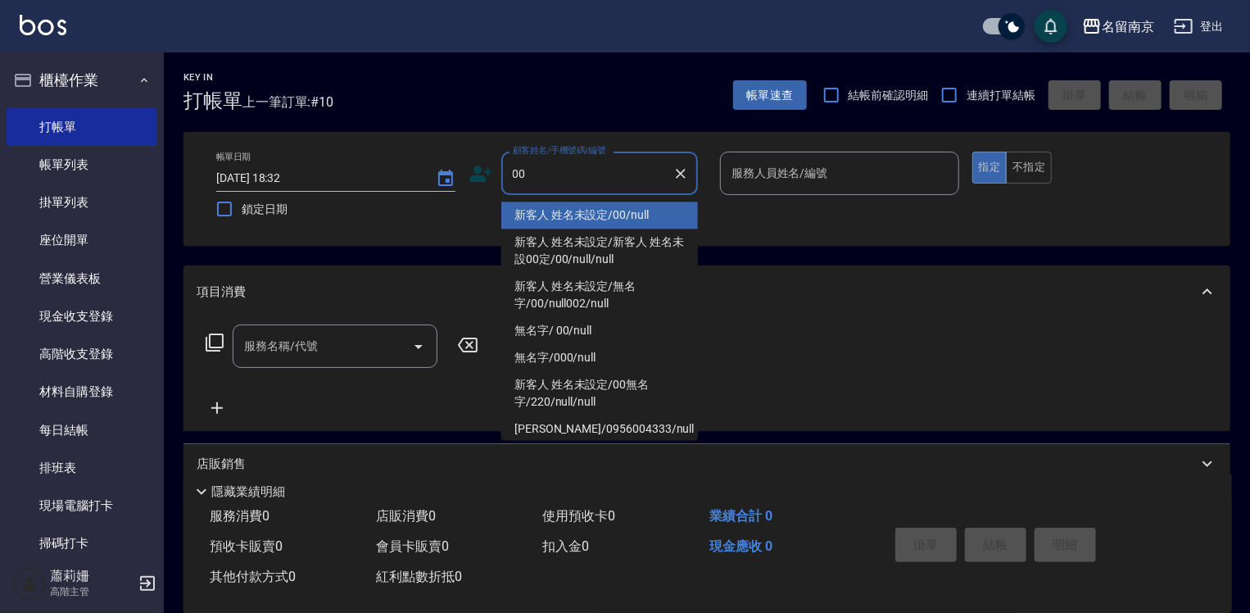
type input "新客人 姓名未設定/00/null"
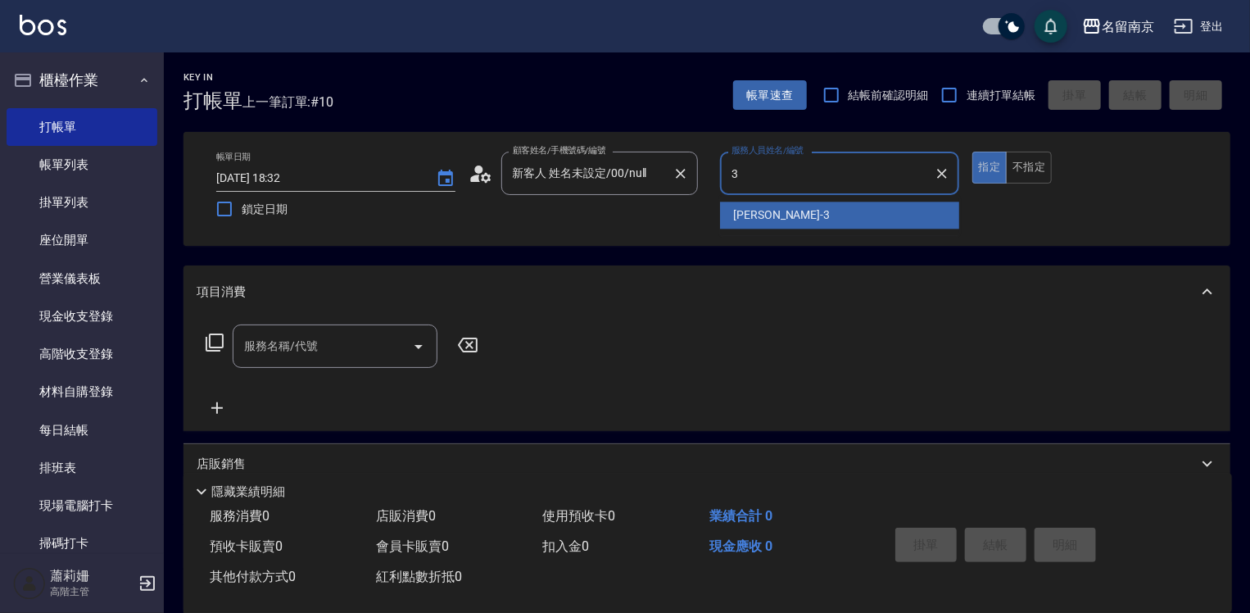
type input "Karen-3"
type button "true"
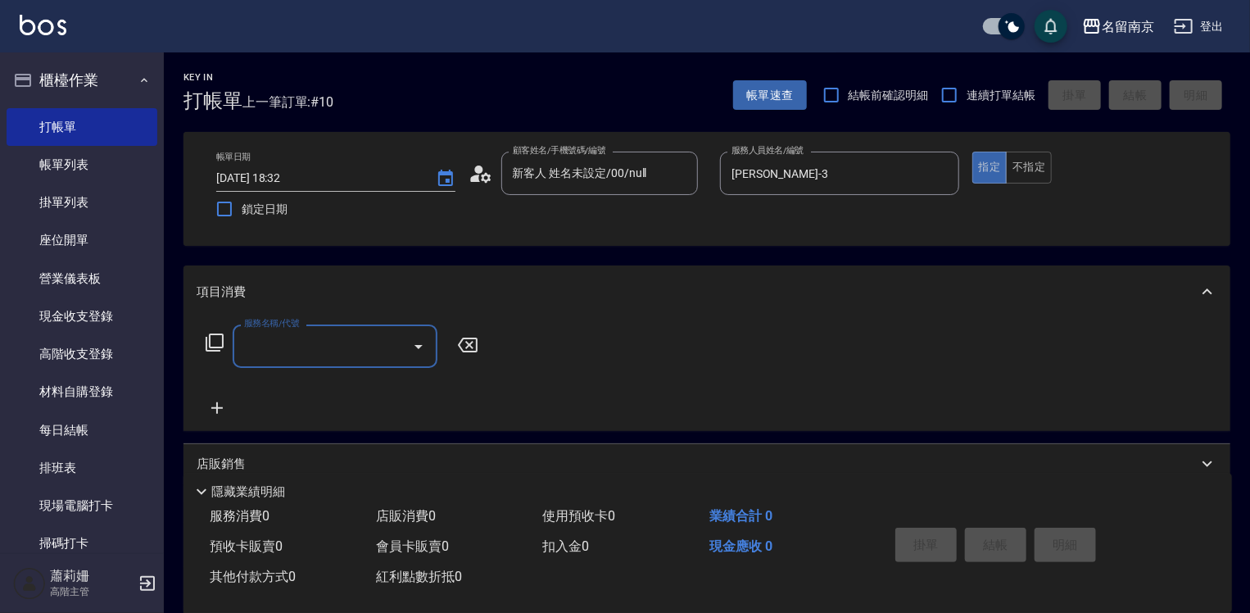
click at [220, 340] on icon at bounding box center [215, 343] width 20 height 20
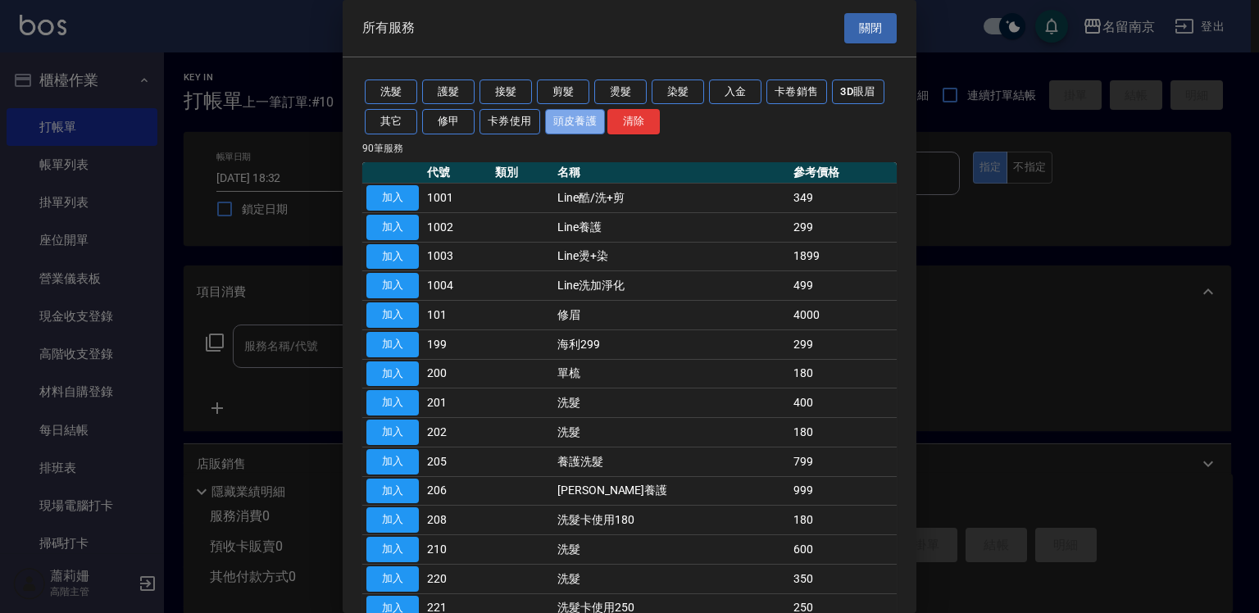
click at [577, 115] on button "頭皮養護" at bounding box center [575, 121] width 61 height 25
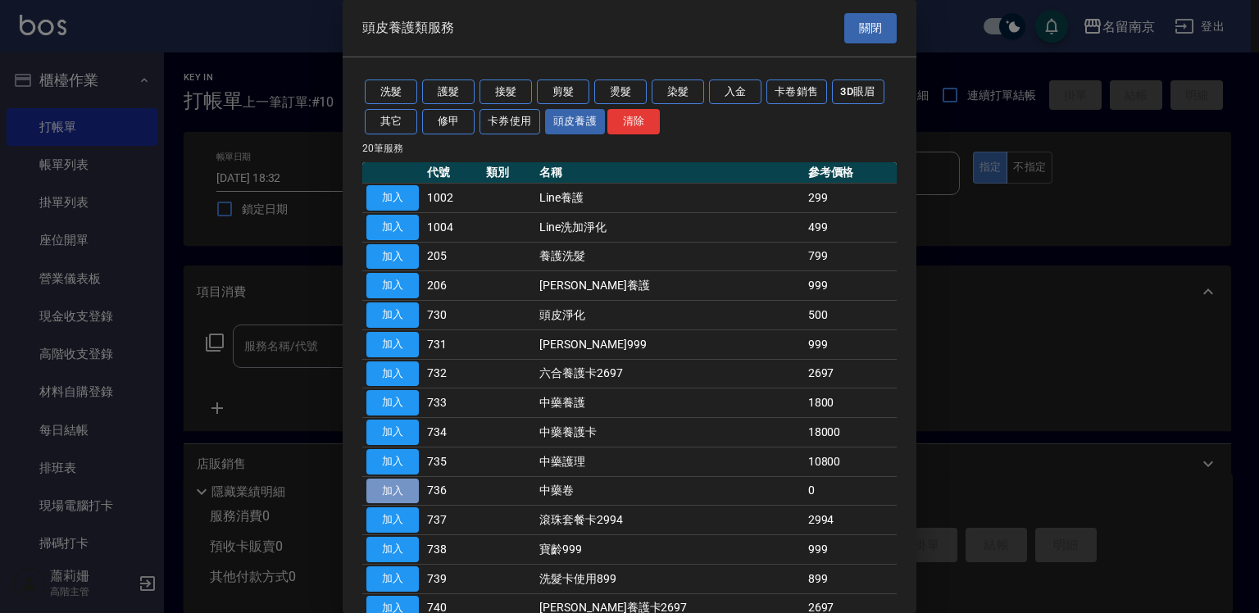
click at [403, 490] on button "加入" at bounding box center [392, 490] width 52 height 25
type input "中藥卷(736)"
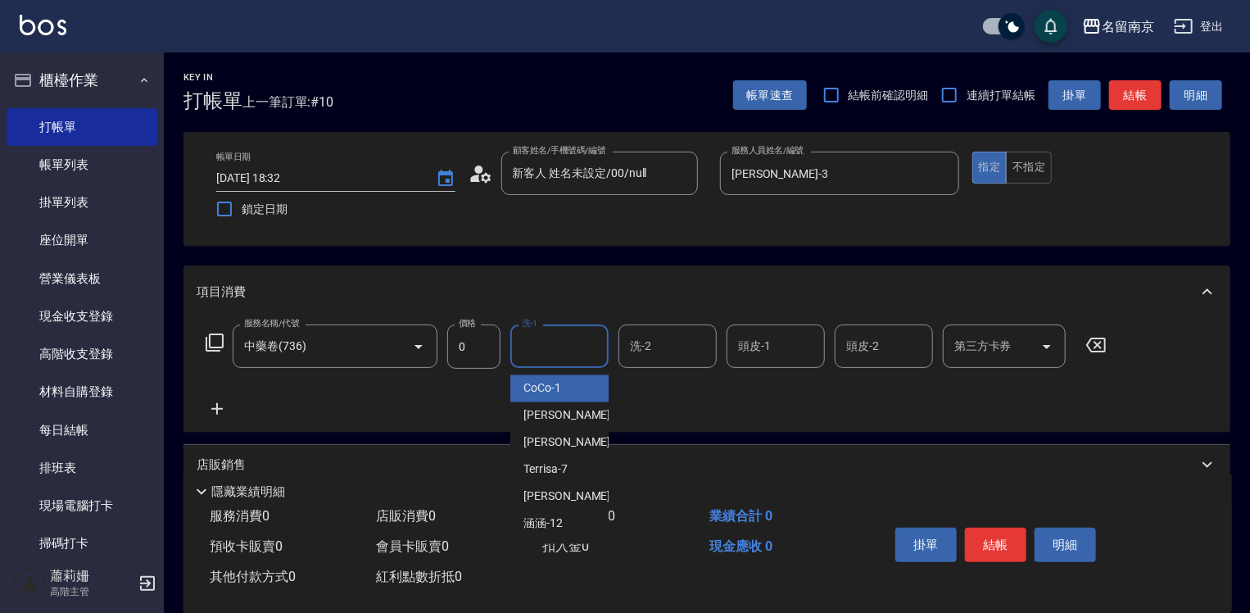
click at [564, 346] on input "洗-1" at bounding box center [560, 346] width 84 height 29
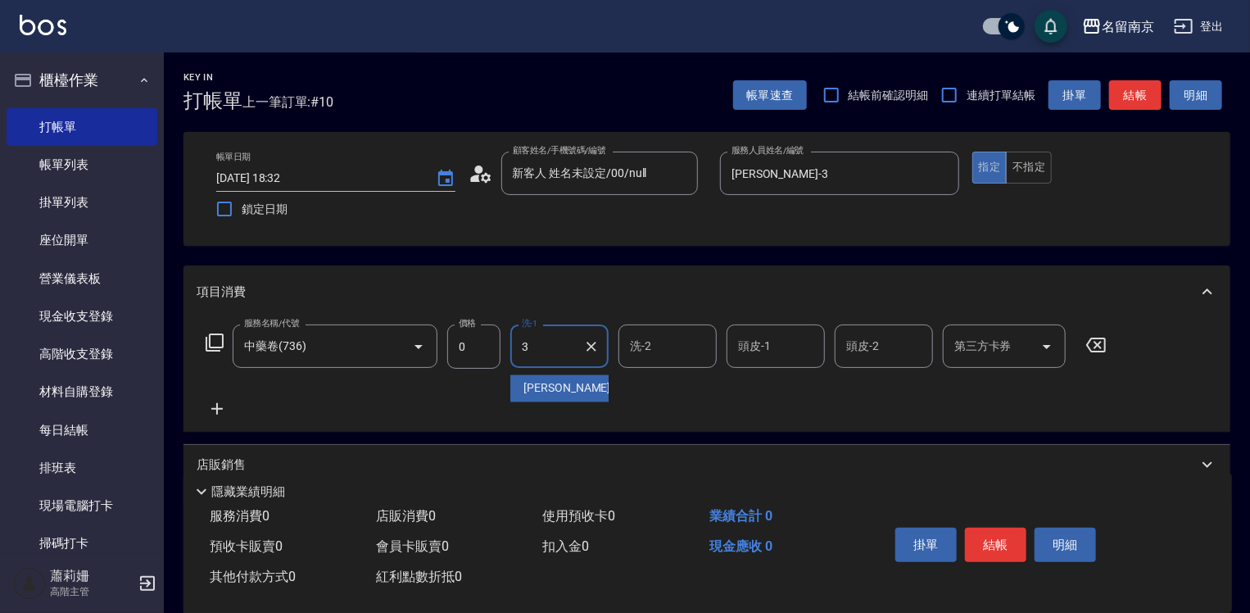
type input "Karen-3"
type input "[PERSON_NAME]-2"
click at [1012, 541] on button "結帳" at bounding box center [995, 545] width 61 height 34
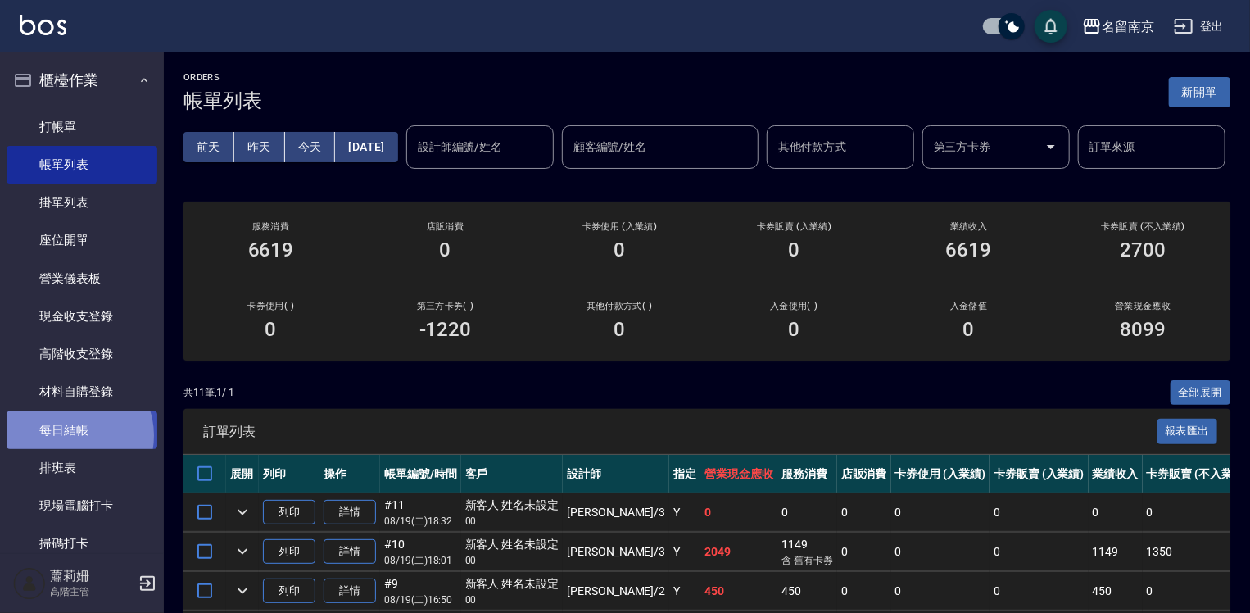
click at [74, 435] on link "每日結帳" at bounding box center [82, 430] width 151 height 38
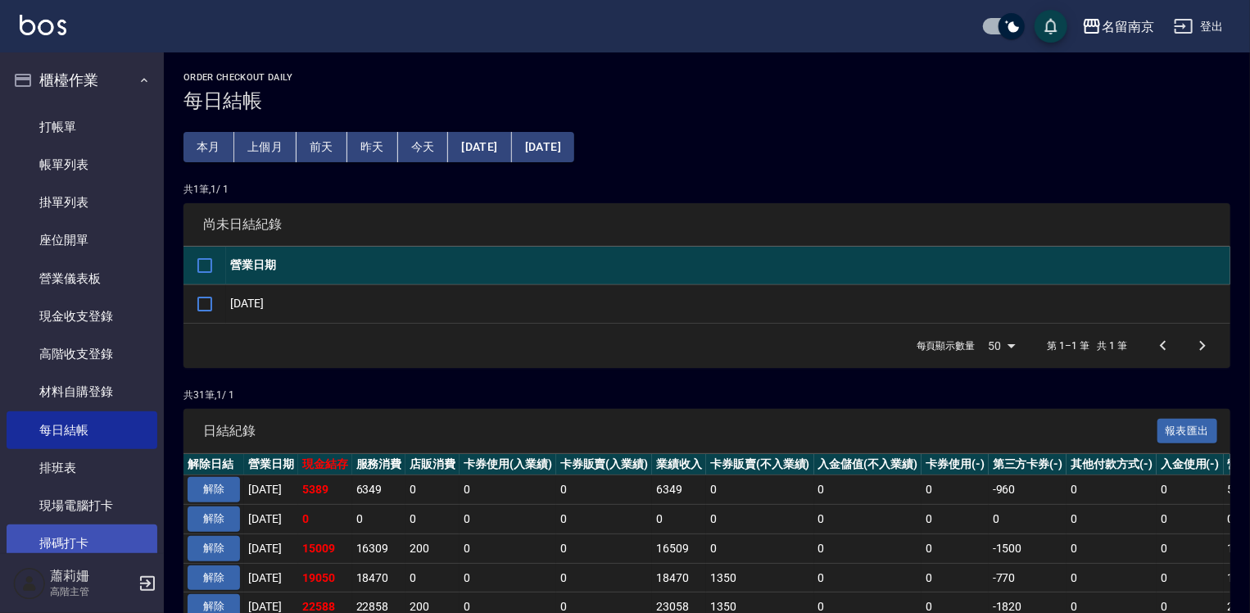
scroll to position [82, 0]
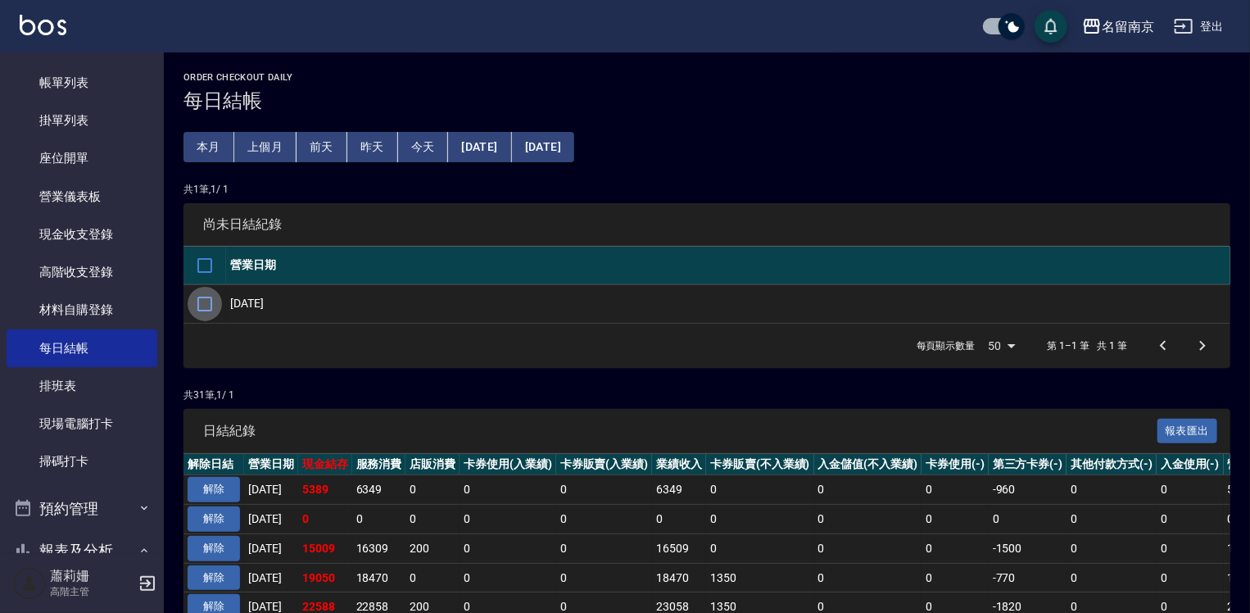
click at [203, 302] on input "checkbox" at bounding box center [205, 304] width 34 height 34
checkbox input "true"
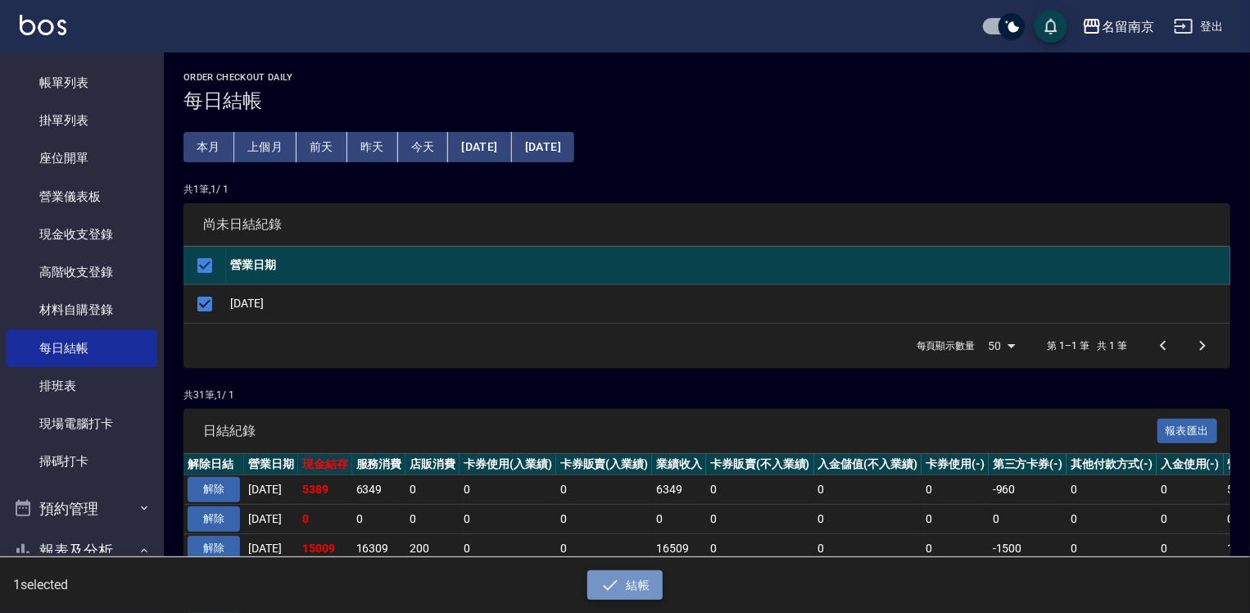
click at [637, 598] on button "結帳" at bounding box center [625, 585] width 76 height 30
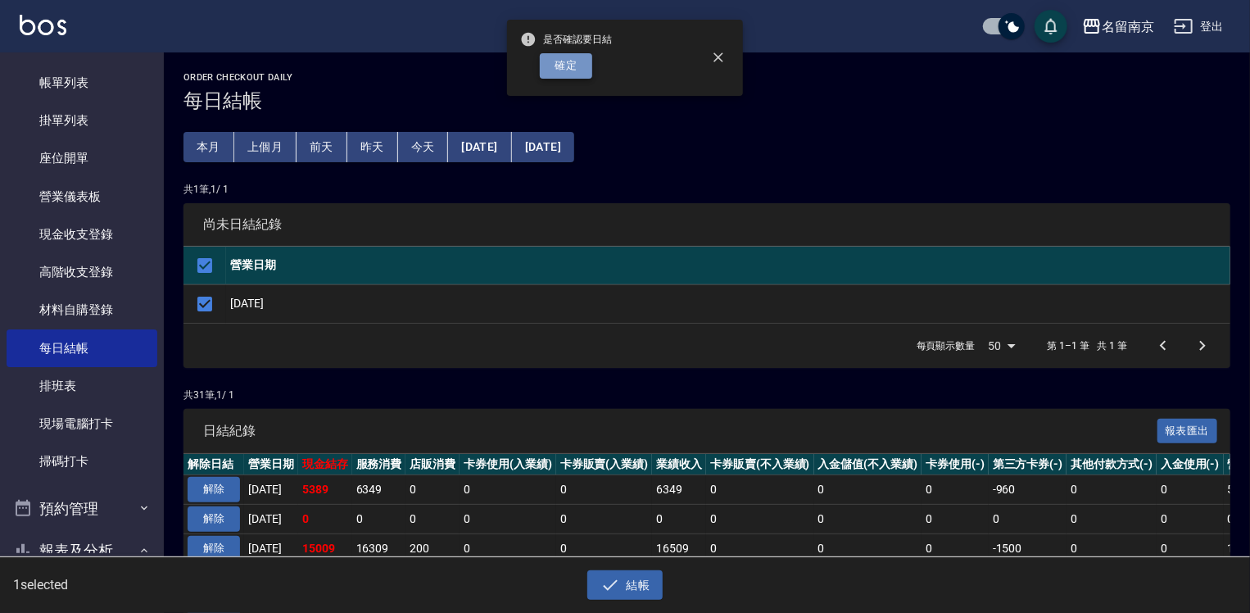
click at [557, 62] on button "確定" at bounding box center [566, 65] width 52 height 25
checkbox input "false"
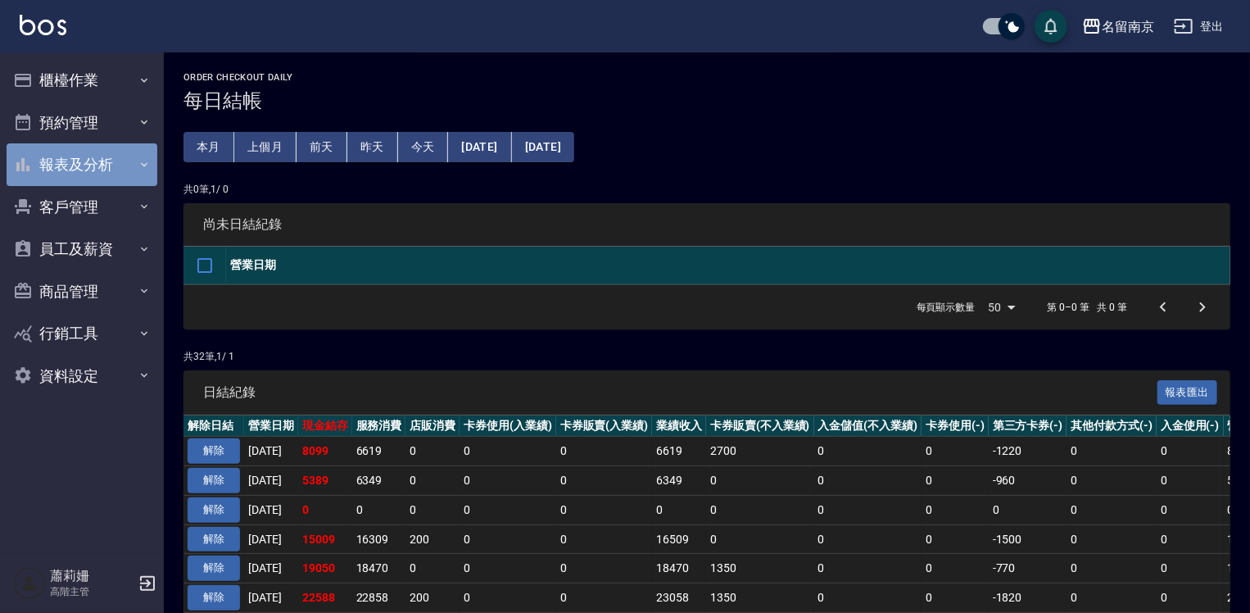
drag, startPoint x: 107, startPoint y: 160, endPoint x: 138, endPoint y: 211, distance: 60.3
click at [105, 160] on button "報表及分析" at bounding box center [82, 164] width 151 height 43
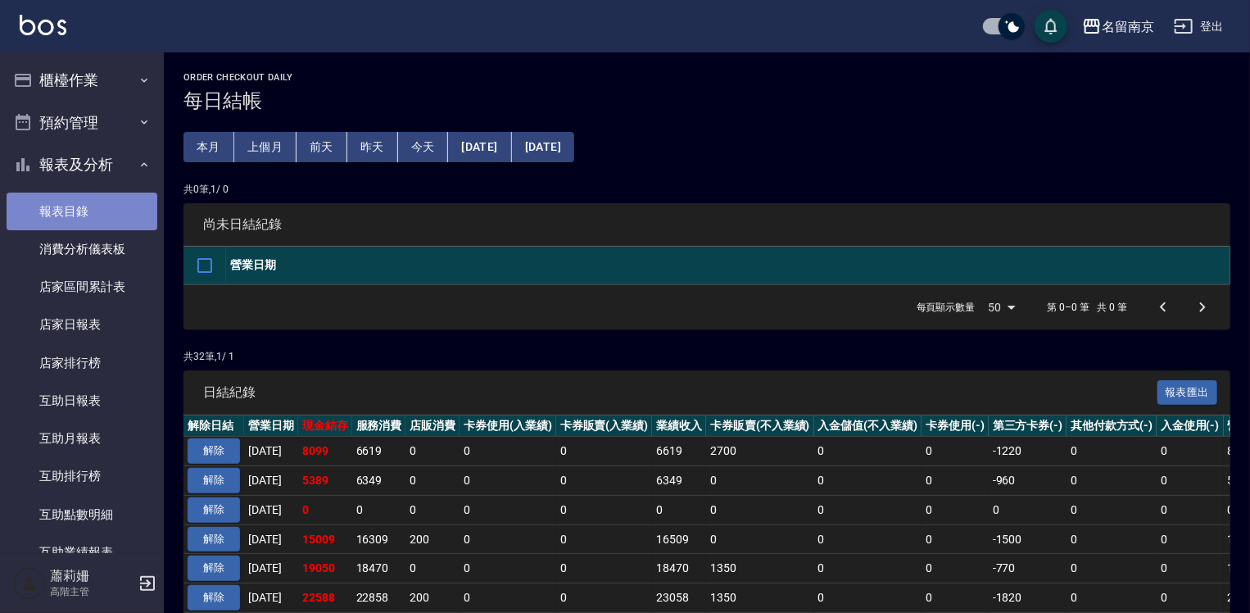
click at [114, 210] on link "報表目錄" at bounding box center [82, 212] width 151 height 38
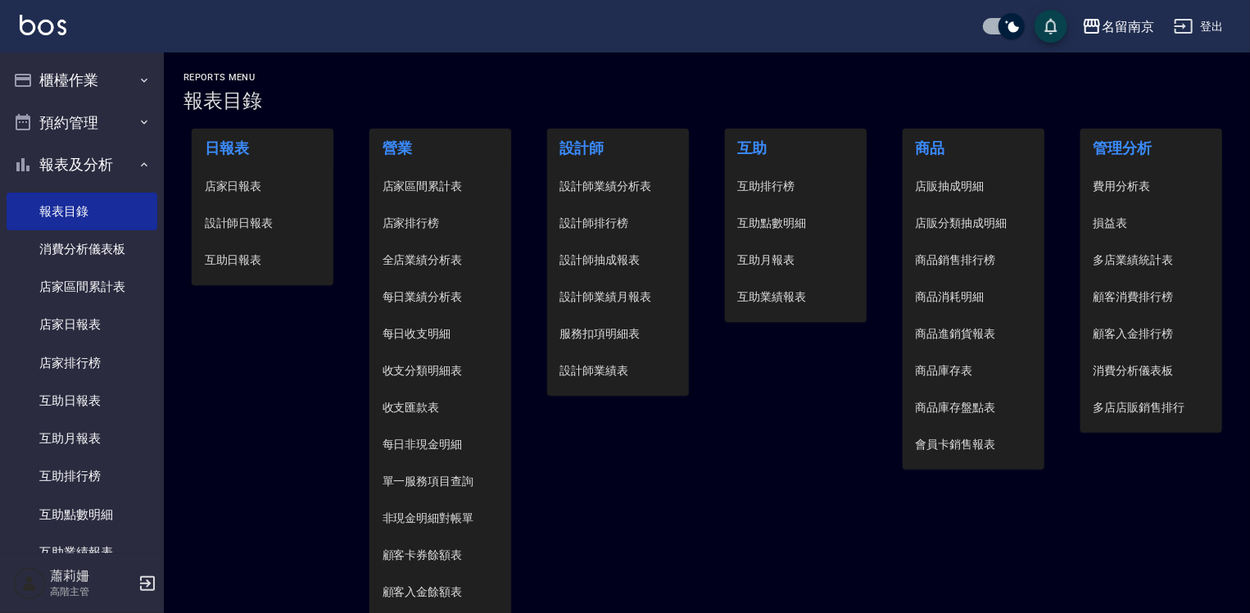
click at [259, 220] on span "設計師日報表" at bounding box center [263, 223] width 116 height 17
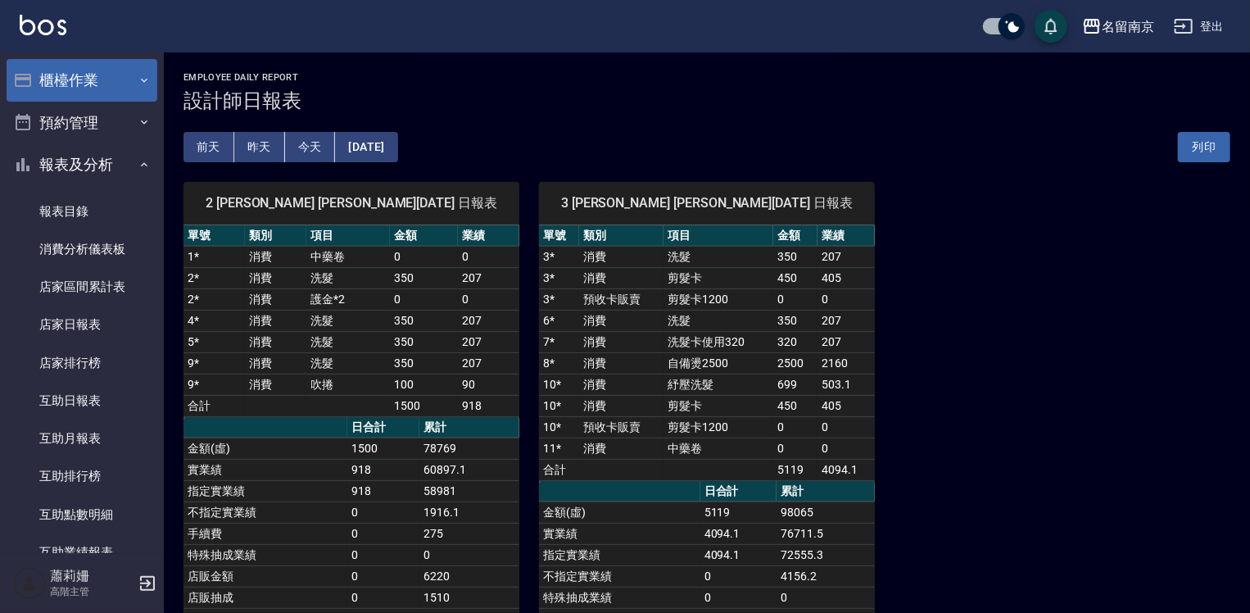
click at [79, 76] on button "櫃檯作業" at bounding box center [82, 80] width 151 height 43
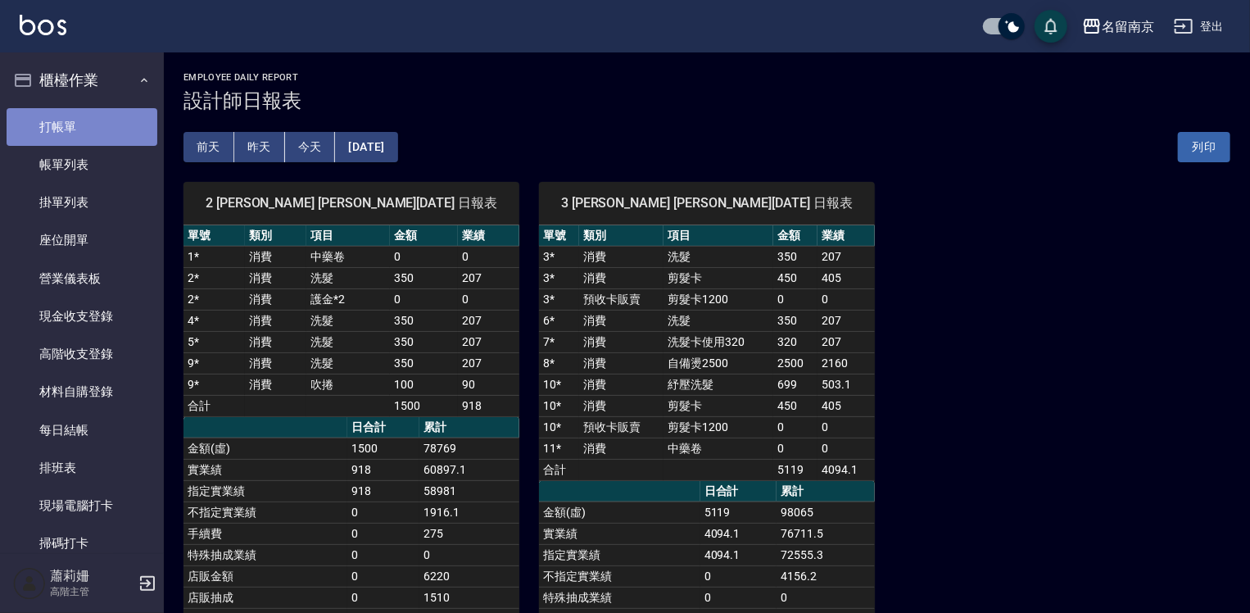
click at [84, 115] on link "打帳單" at bounding box center [82, 127] width 151 height 38
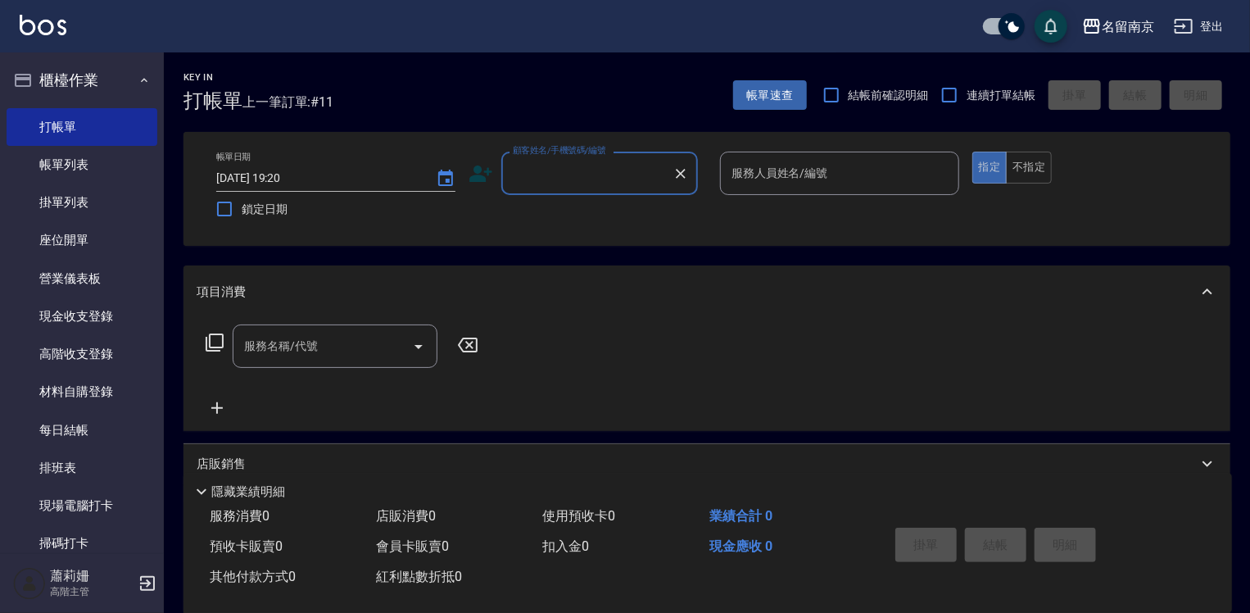
scroll to position [246, 0]
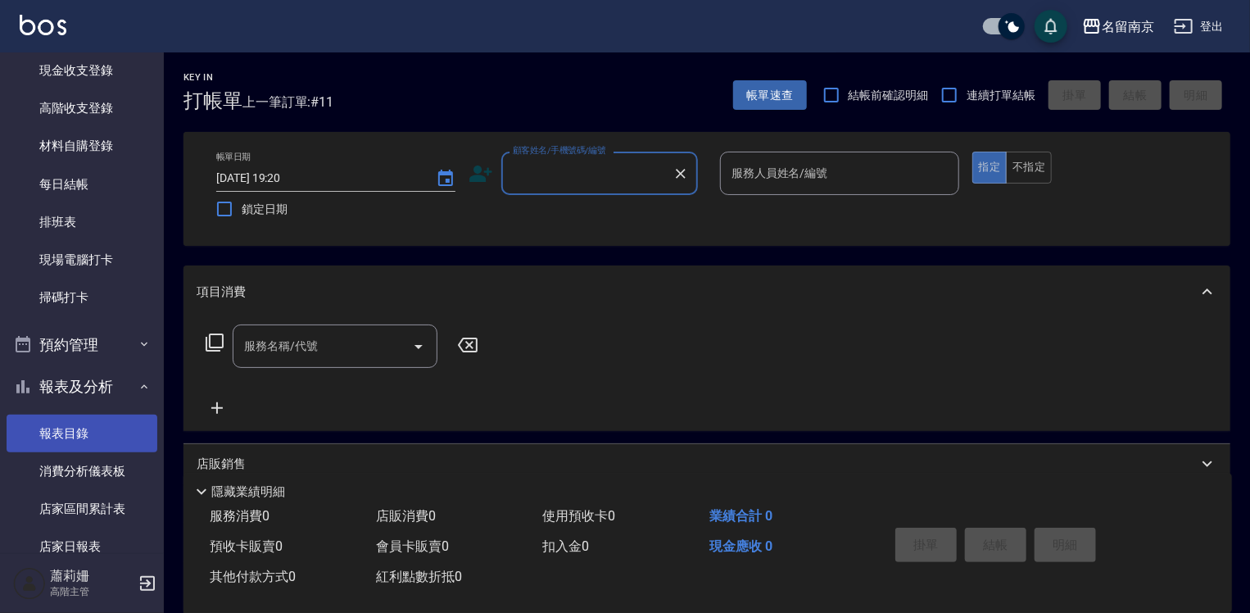
click at [95, 421] on link "報表目錄" at bounding box center [82, 434] width 151 height 38
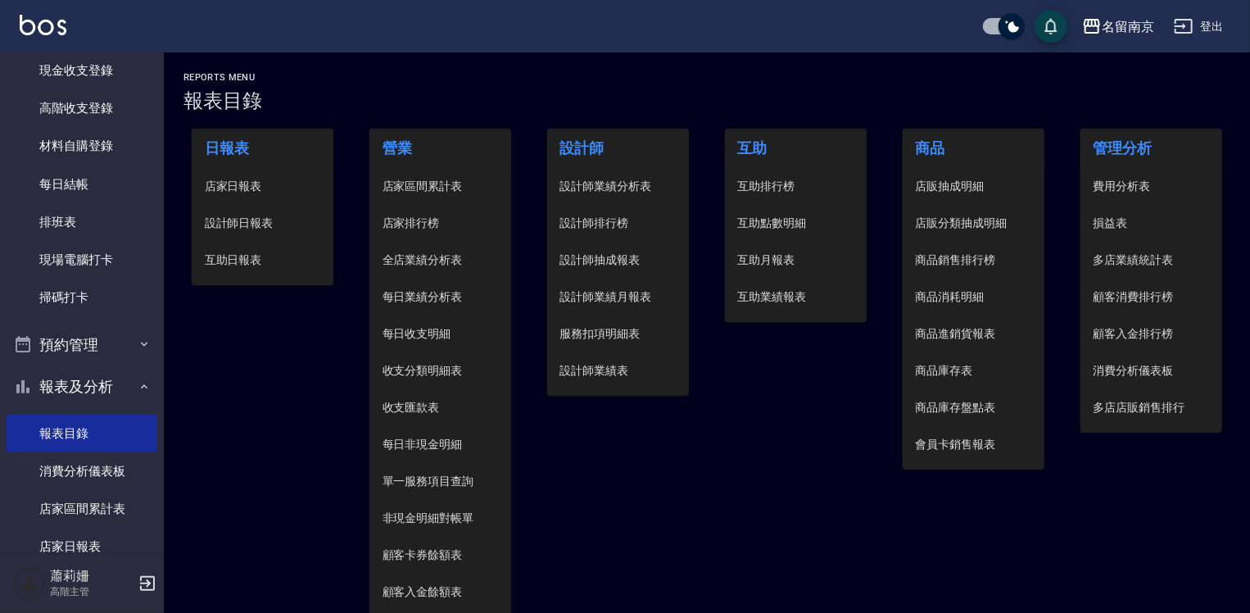
click at [253, 220] on span "設計師日報表" at bounding box center [263, 223] width 116 height 17
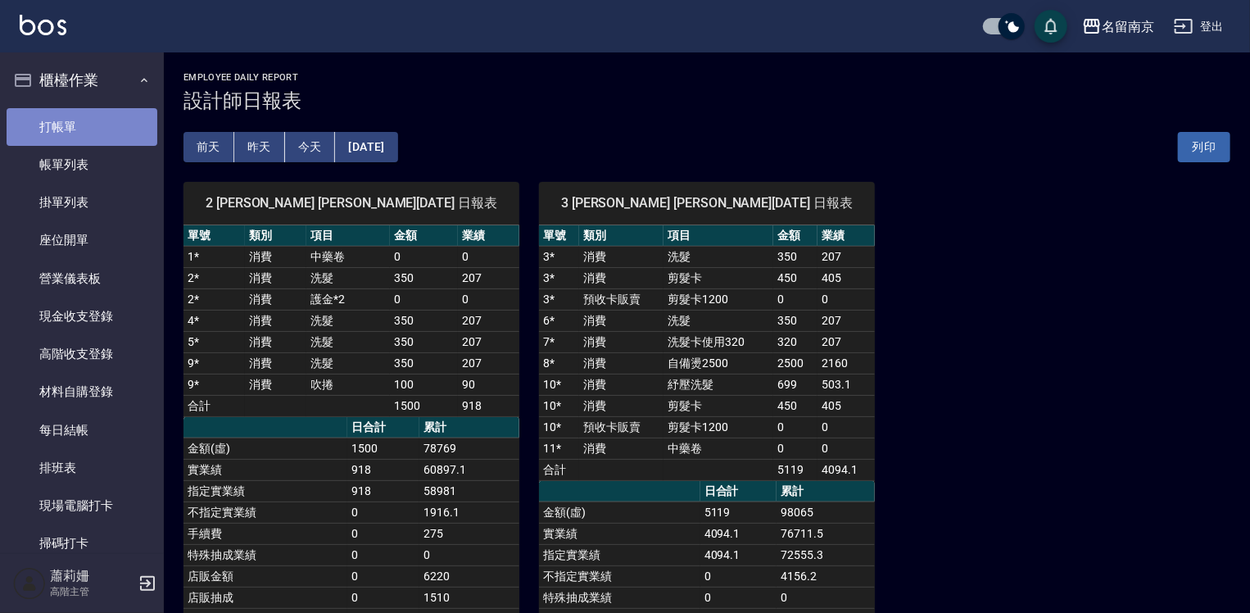
click at [98, 125] on link "打帳單" at bounding box center [82, 127] width 151 height 38
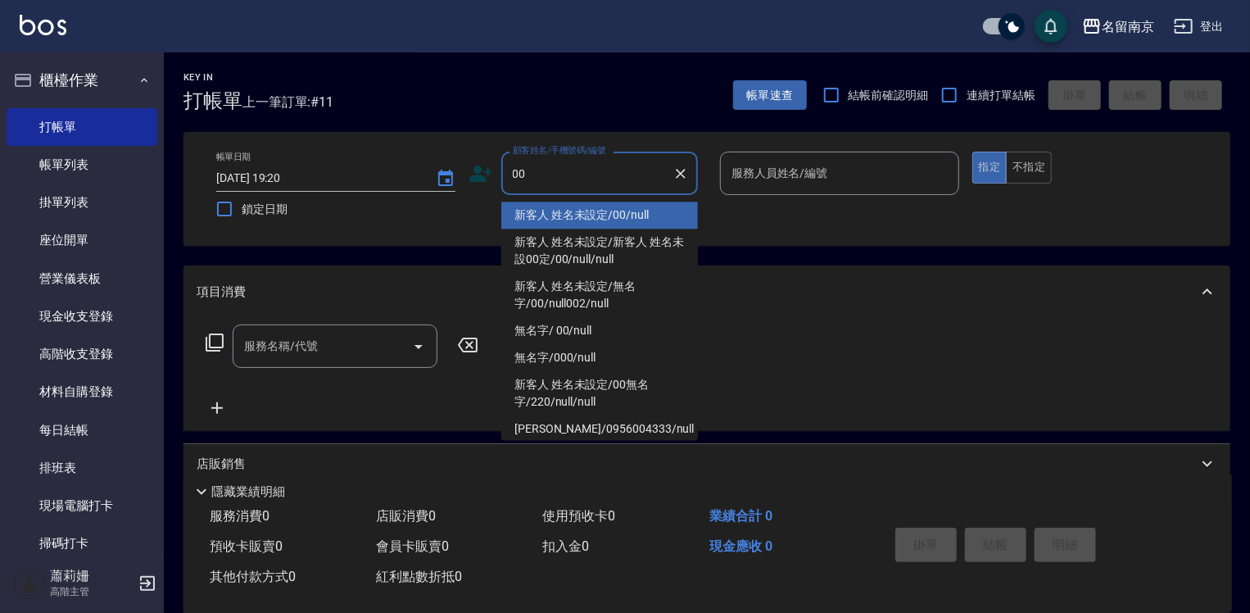
type input "新客人 姓名未設定/00/null"
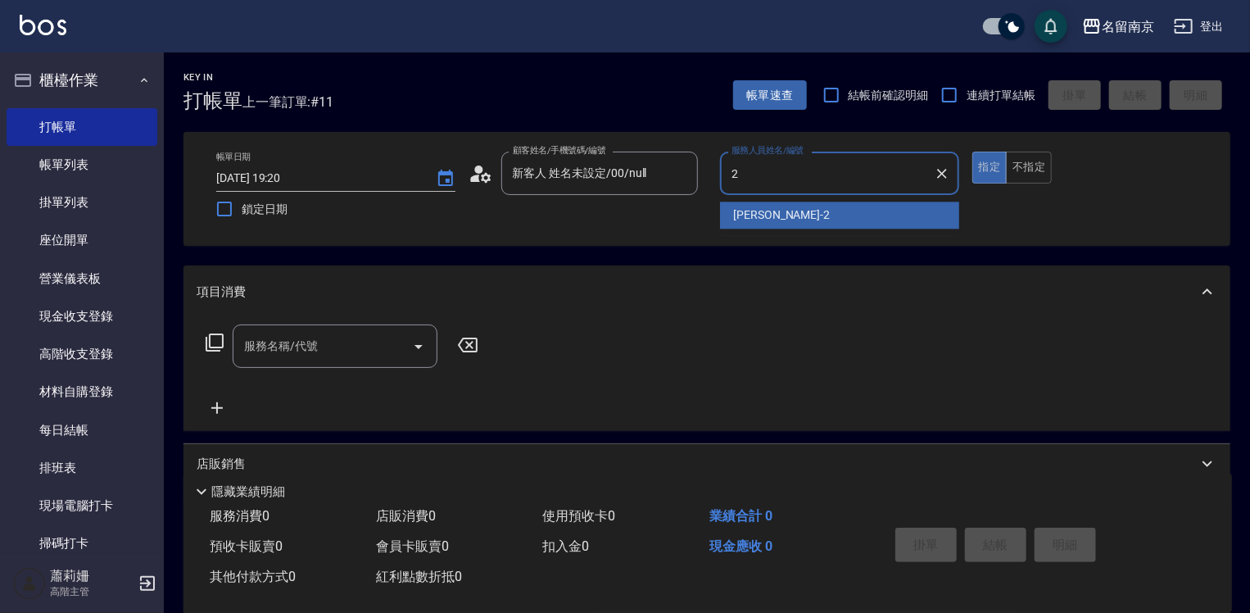
type input "2"
type button "true"
type input "[PERSON_NAME]-2"
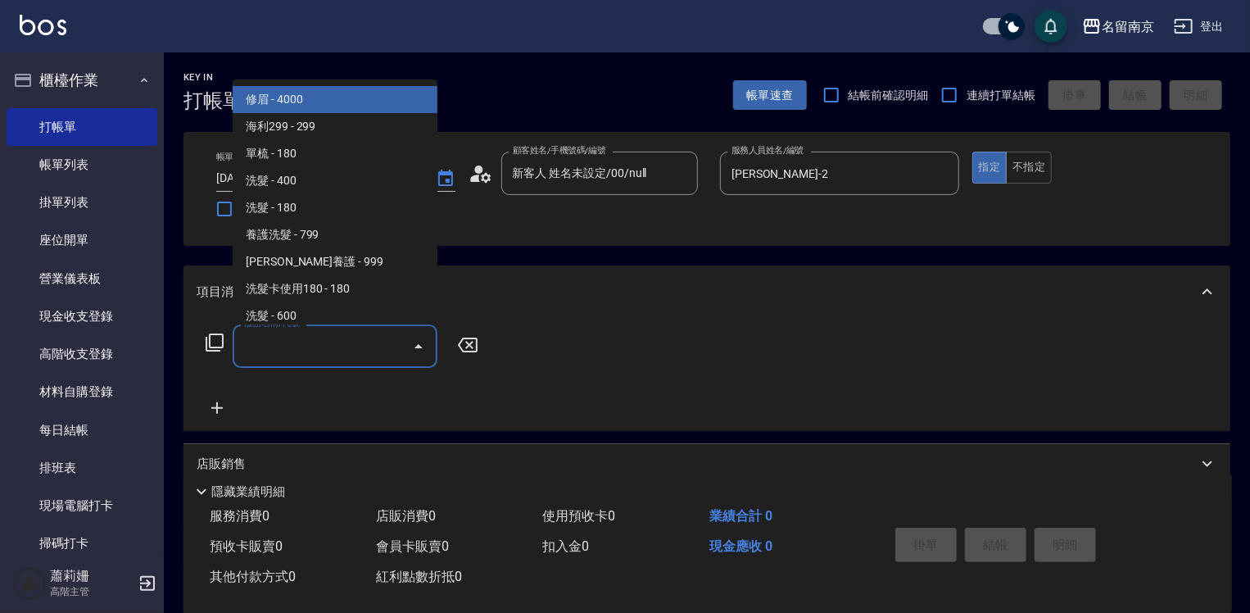
click at [280, 357] on input "服務名稱/代號" at bounding box center [323, 346] width 166 height 29
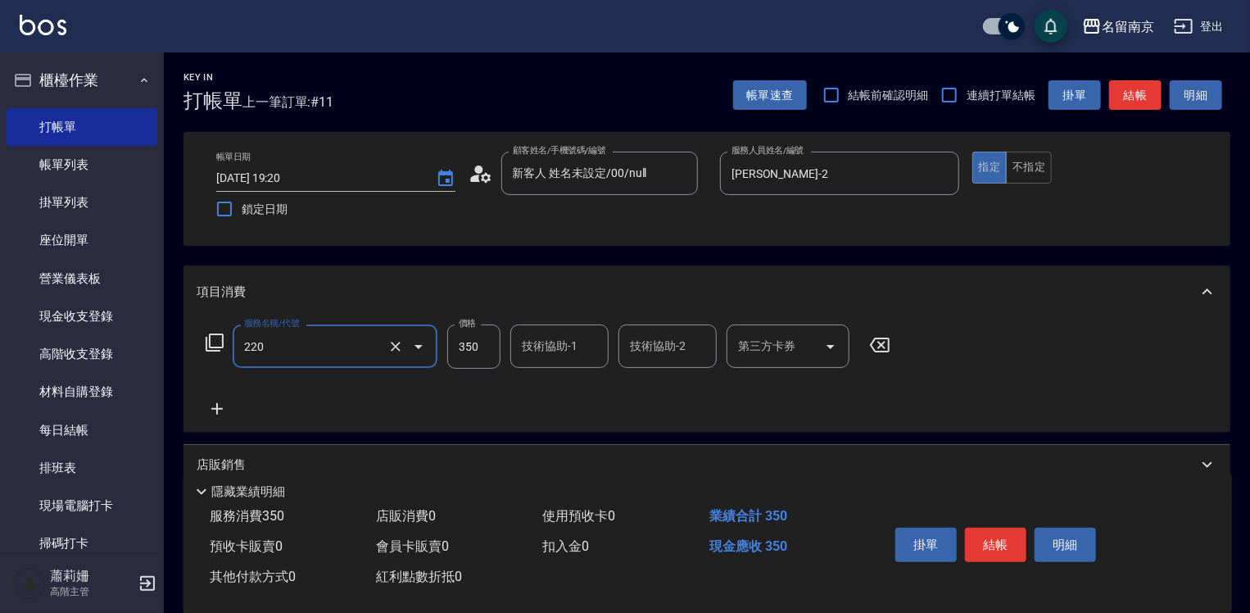
type input "洗髮(220)"
type input "[PERSON_NAME]-2"
click at [1023, 539] on button "結帳" at bounding box center [995, 545] width 61 height 34
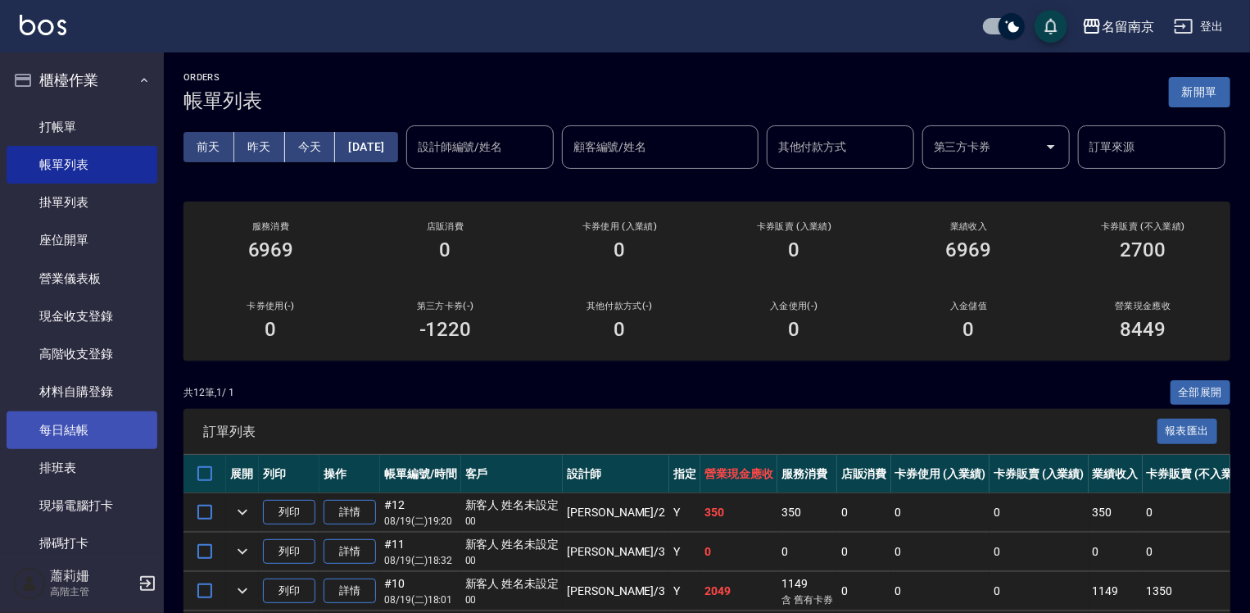
click at [82, 420] on link "每日結帳" at bounding box center [82, 430] width 151 height 38
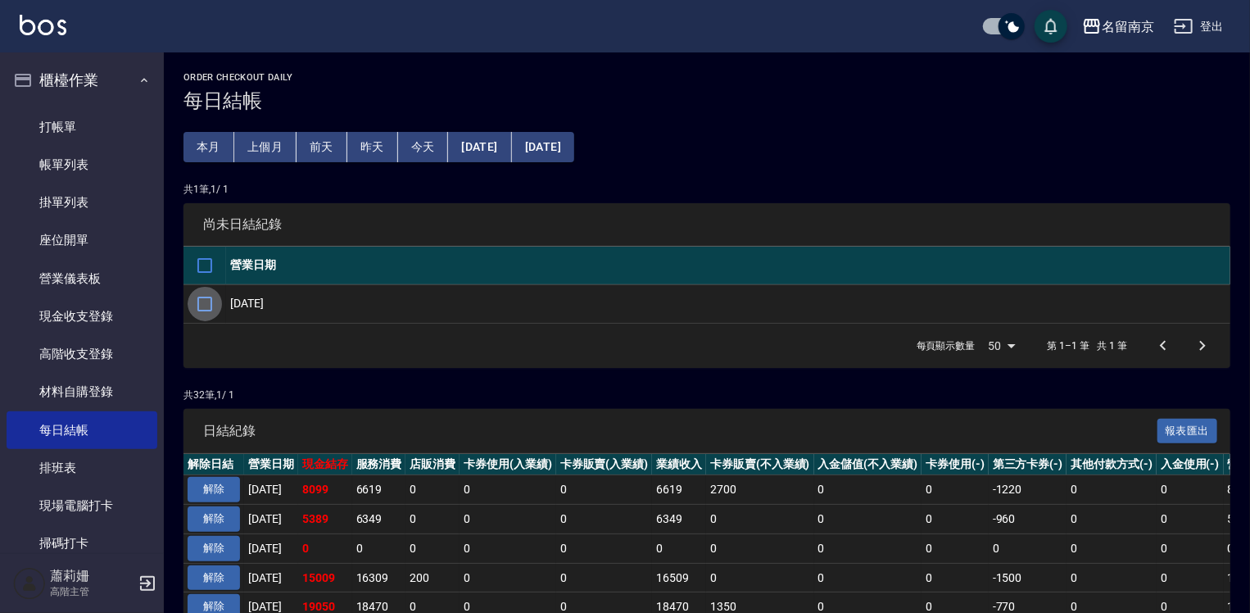
drag, startPoint x: 204, startPoint y: 301, endPoint x: 596, endPoint y: 410, distance: 407.3
click at [204, 302] on input "checkbox" at bounding box center [205, 304] width 34 height 34
checkbox input "true"
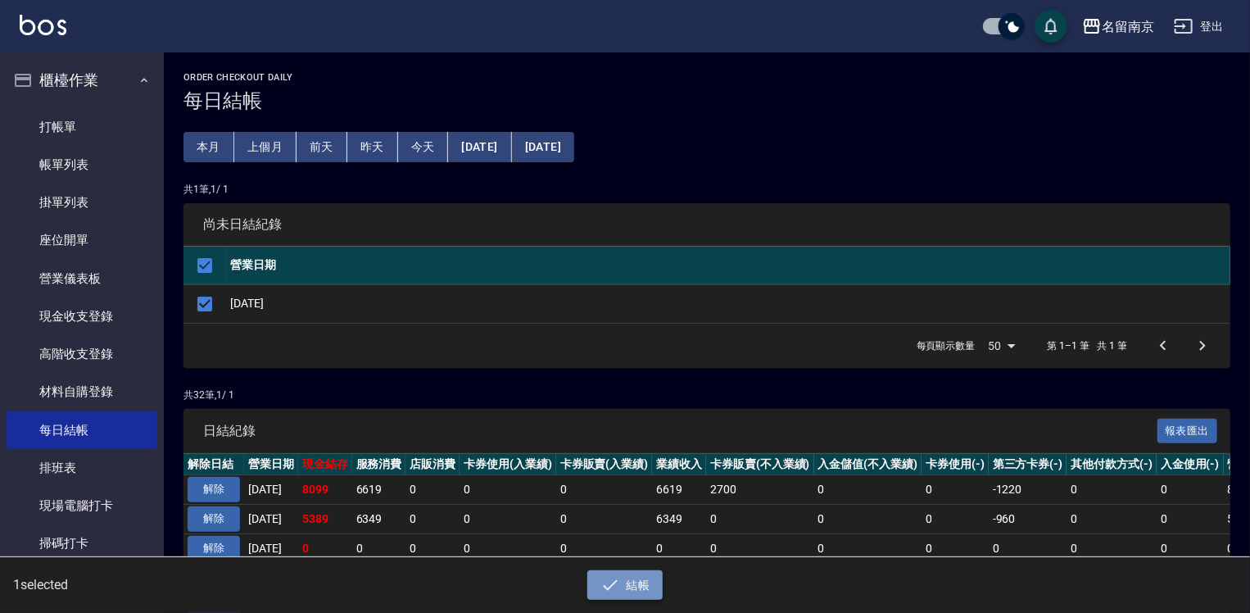
click at [658, 582] on button "結帳" at bounding box center [625, 585] width 76 height 30
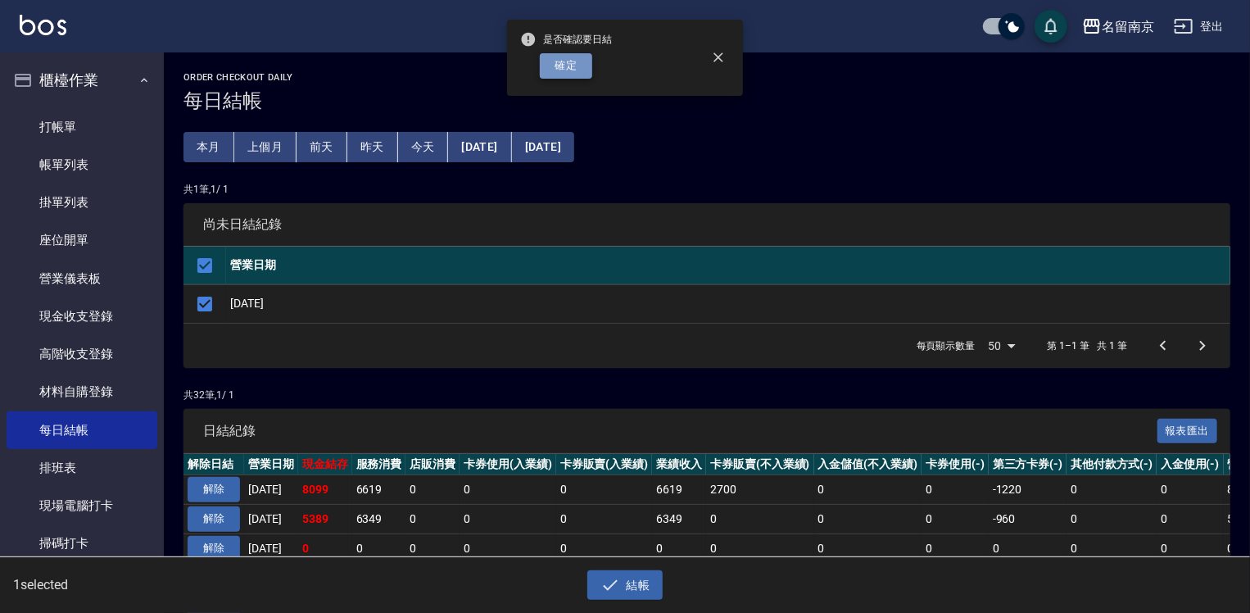
click at [574, 59] on button "確定" at bounding box center [566, 65] width 52 height 25
checkbox input "false"
